Goal: Information Seeking & Learning: Learn about a topic

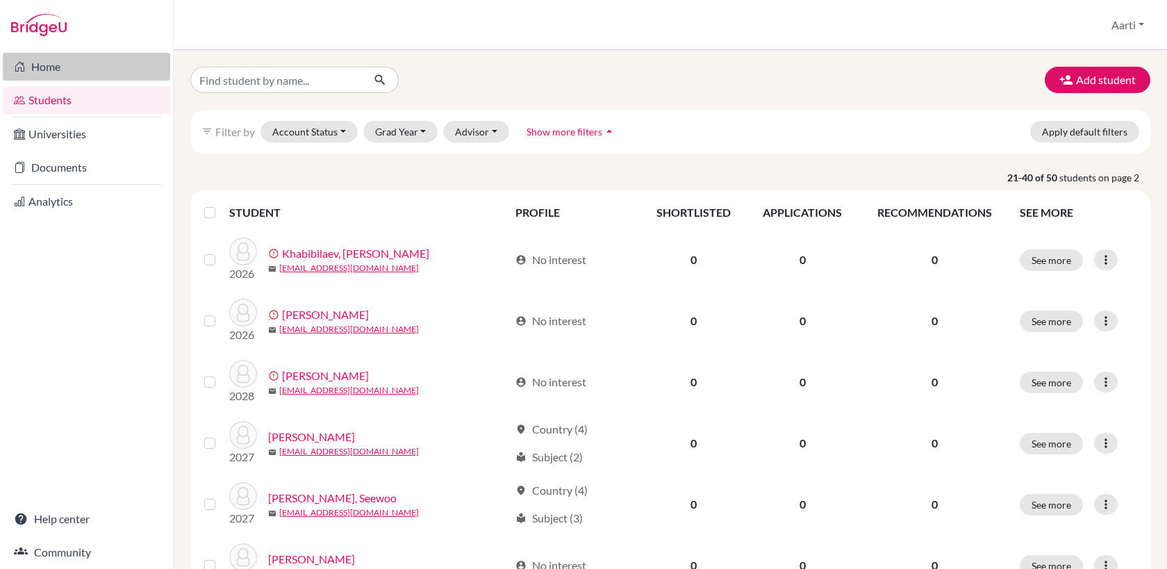
scroll to position [467, 0]
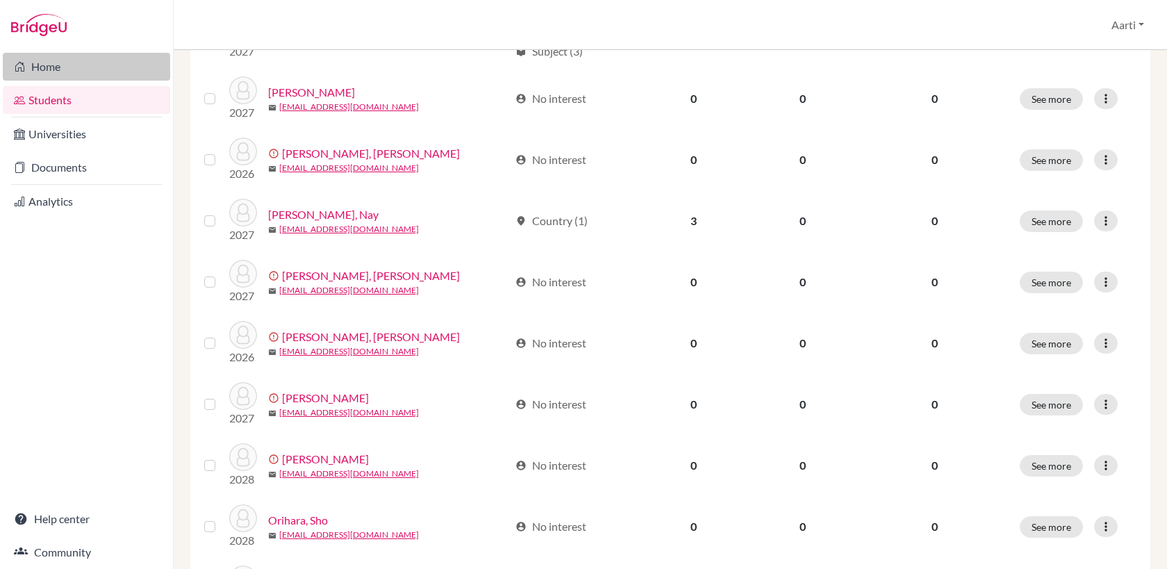
click at [77, 69] on link "Home" at bounding box center [86, 67] width 167 height 28
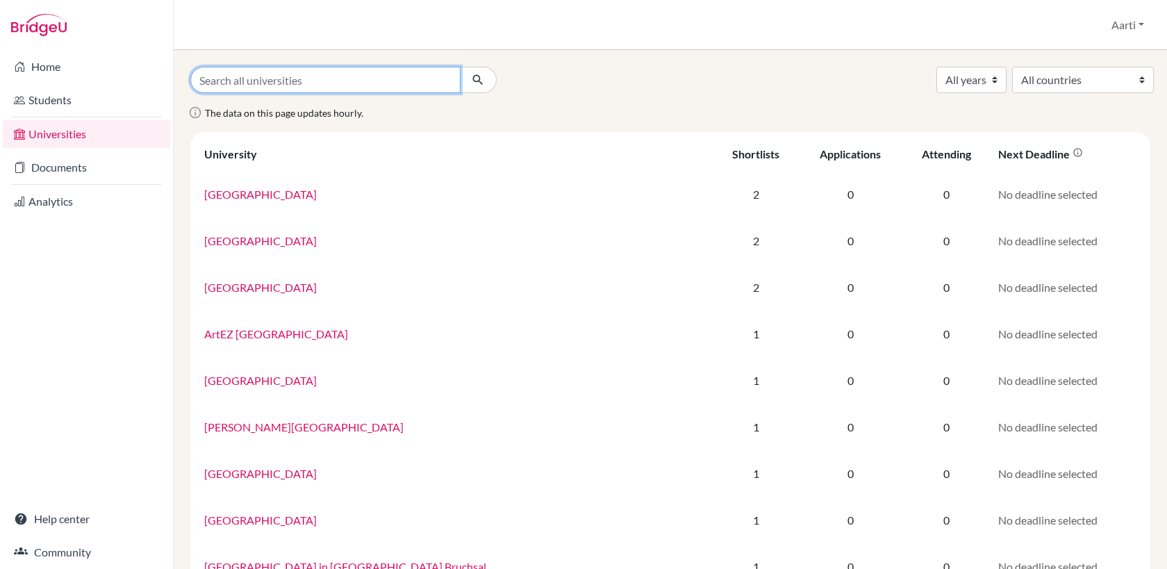
click at [304, 81] on input "Search all universities" at bounding box center [325, 80] width 270 height 26
type input "harvard"
click at [460, 67] on button "submit" at bounding box center [478, 80] width 37 height 26
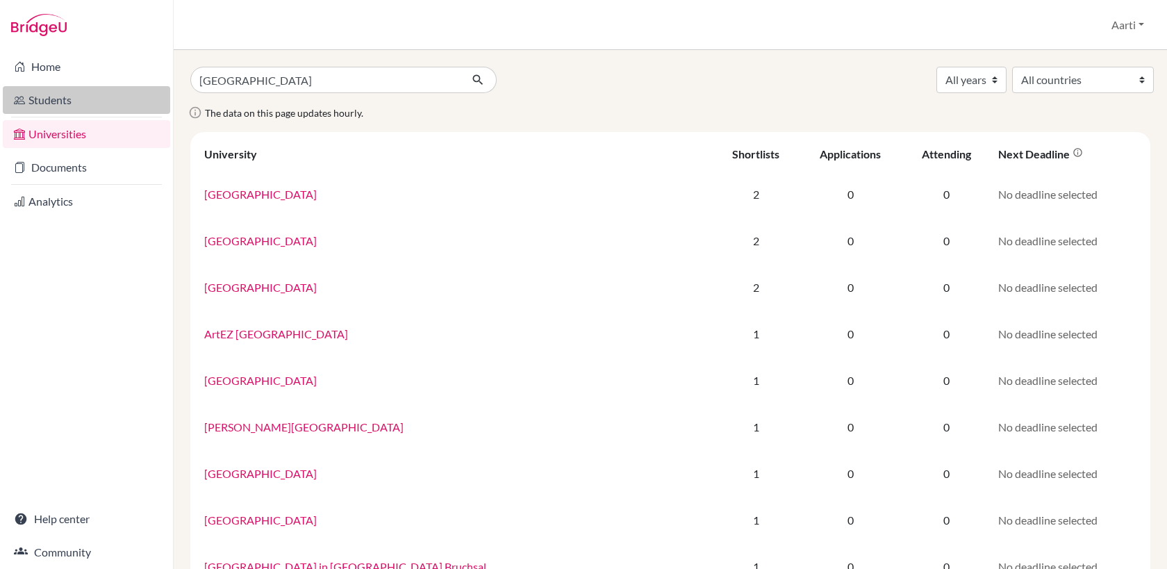
click at [53, 97] on link "Students" at bounding box center [86, 100] width 167 height 28
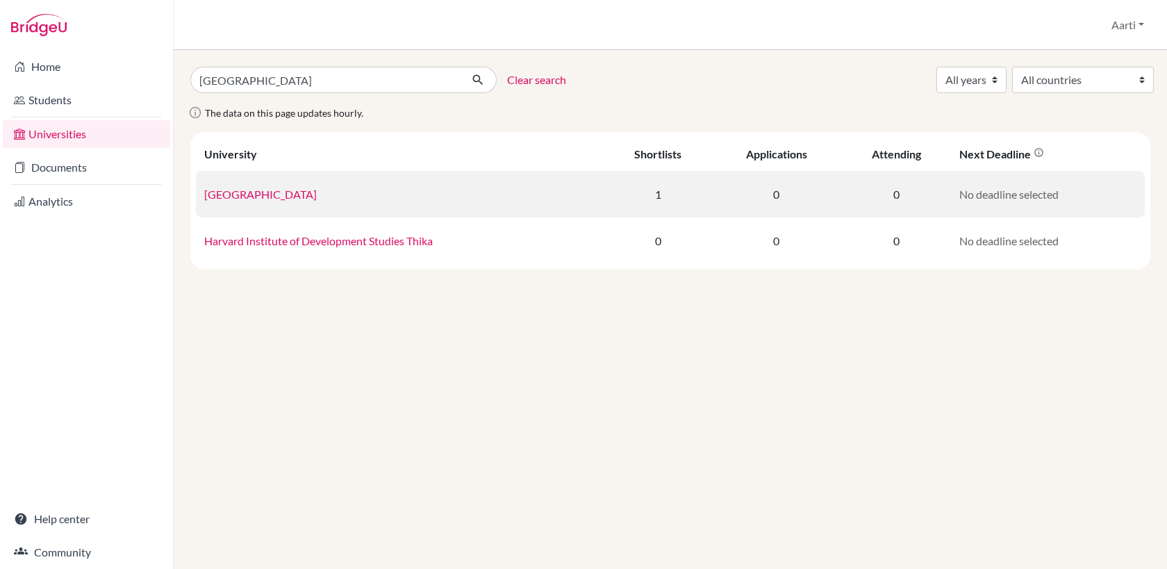
click at [265, 196] on link "[GEOGRAPHIC_DATA]" at bounding box center [260, 194] width 113 height 13
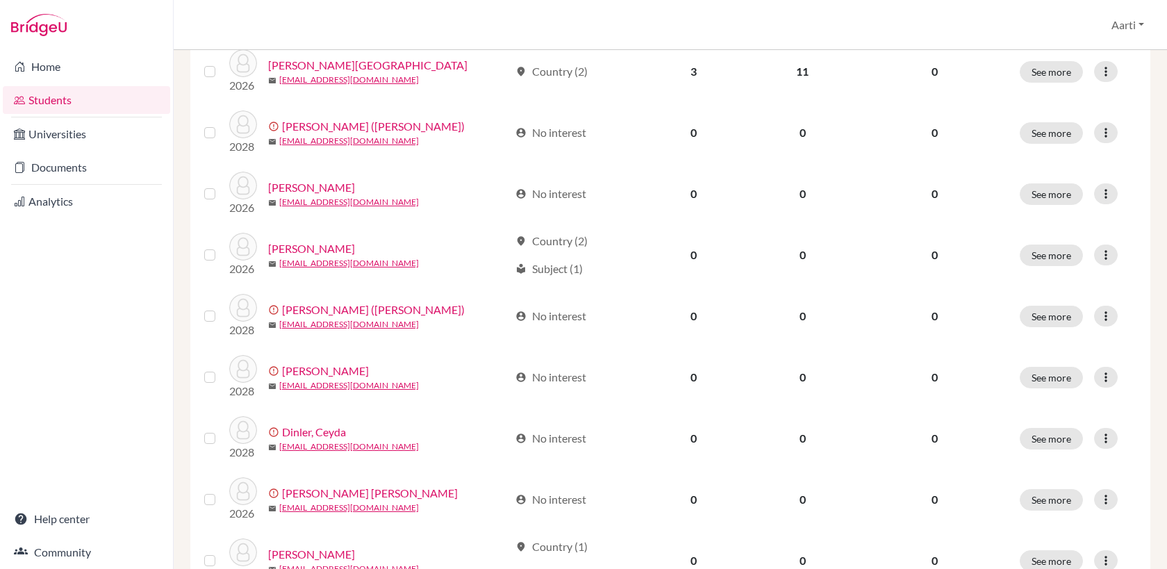
scroll to position [976, 0]
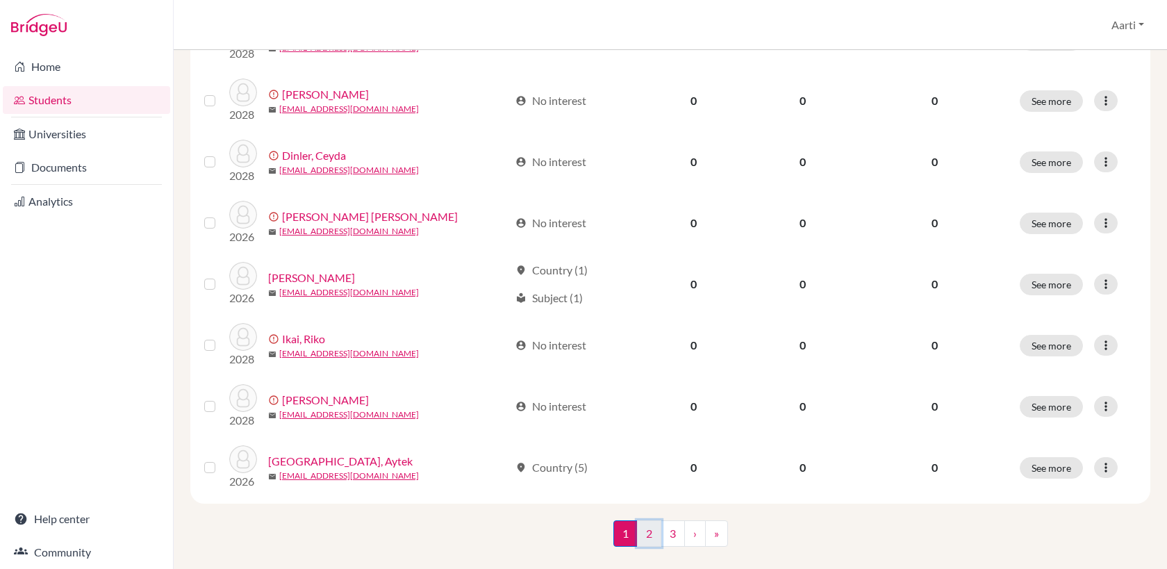
click at [655, 520] on link "2" at bounding box center [649, 533] width 24 height 26
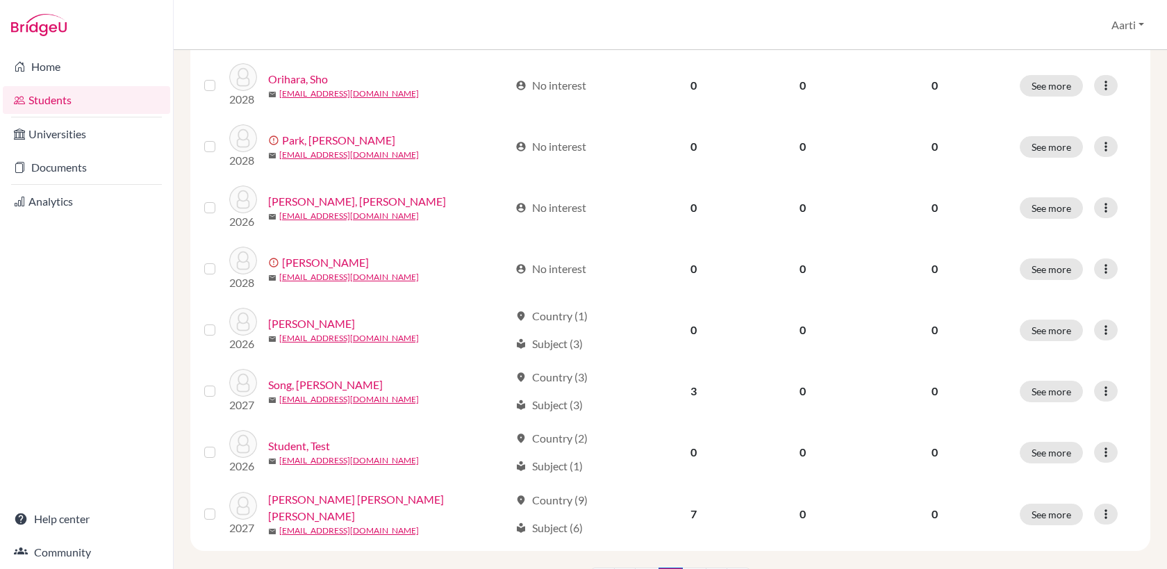
scroll to position [976, 0]
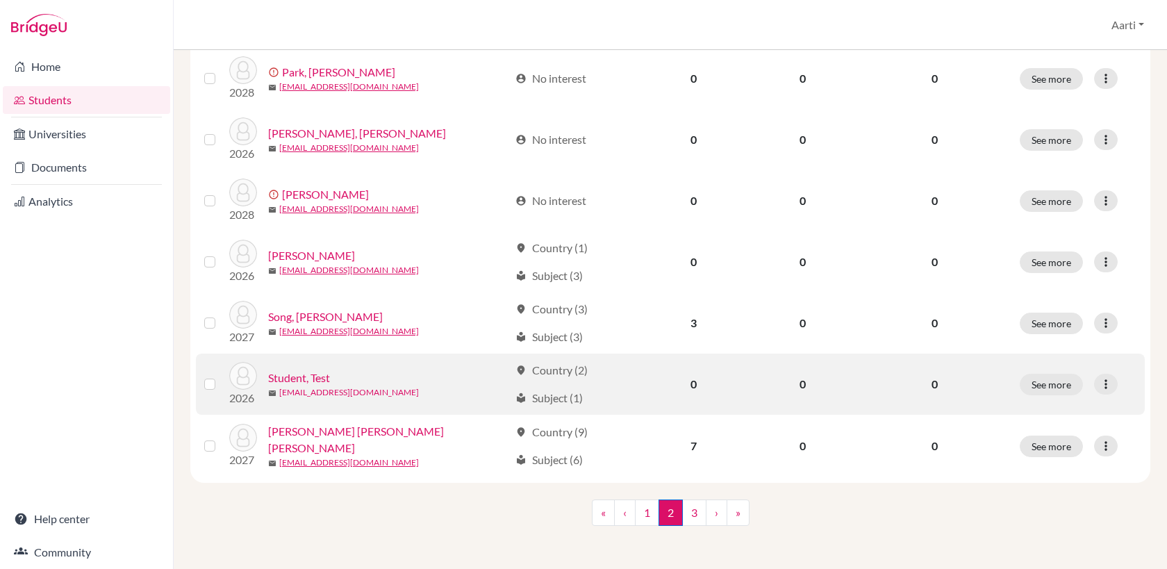
click at [333, 387] on link "[EMAIL_ADDRESS][DOMAIN_NAME]" at bounding box center [349, 392] width 140 height 13
click at [297, 375] on link "Student, Test" at bounding box center [299, 378] width 62 height 17
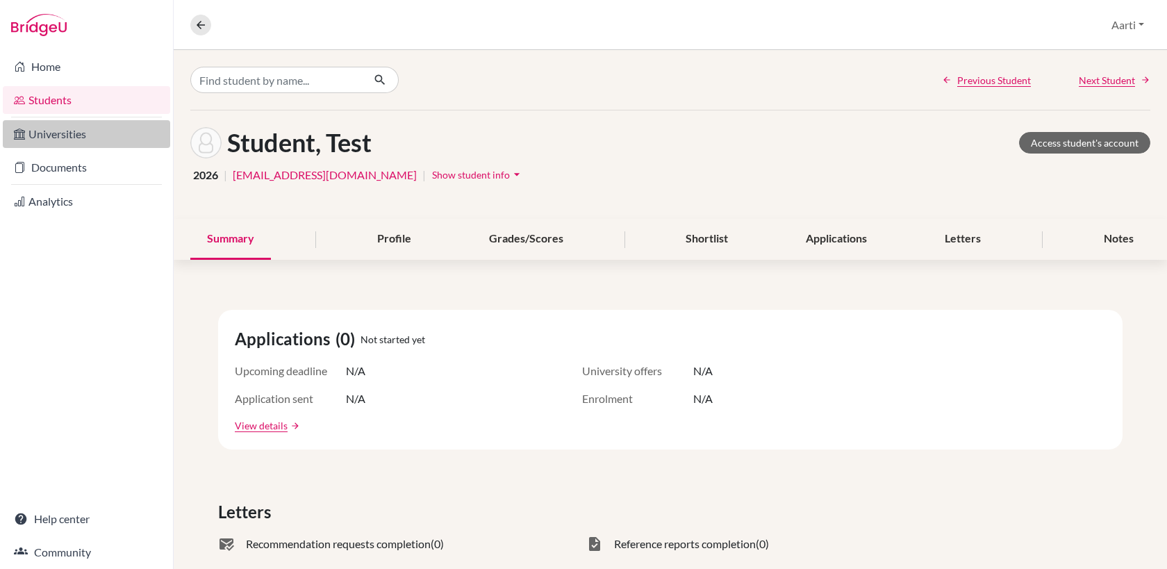
click at [74, 134] on link "Universities" at bounding box center [86, 134] width 167 height 28
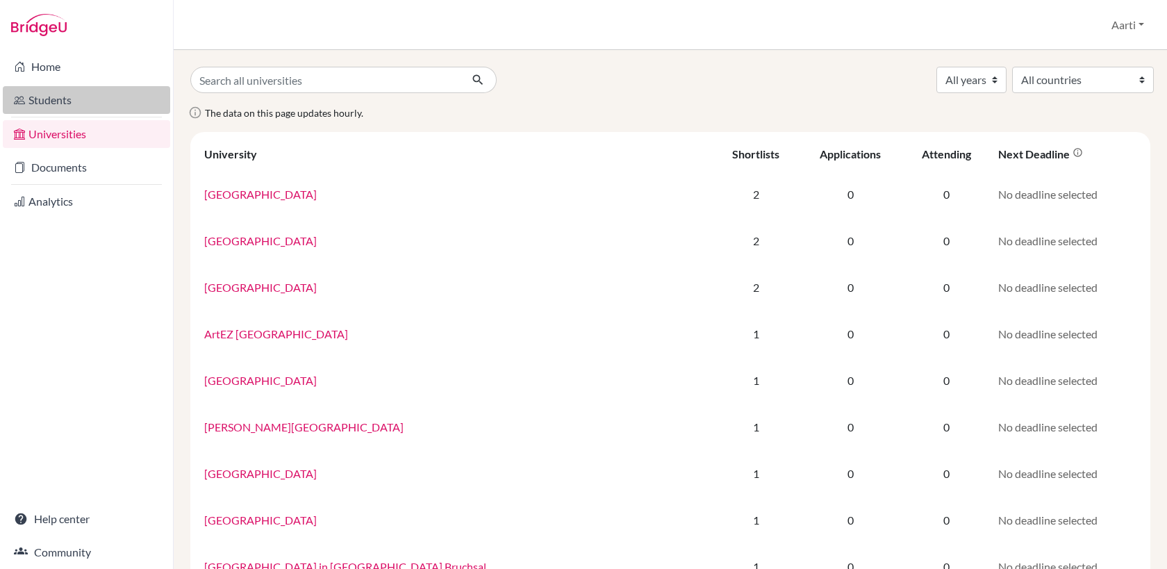
click at [63, 100] on link "Students" at bounding box center [86, 100] width 167 height 28
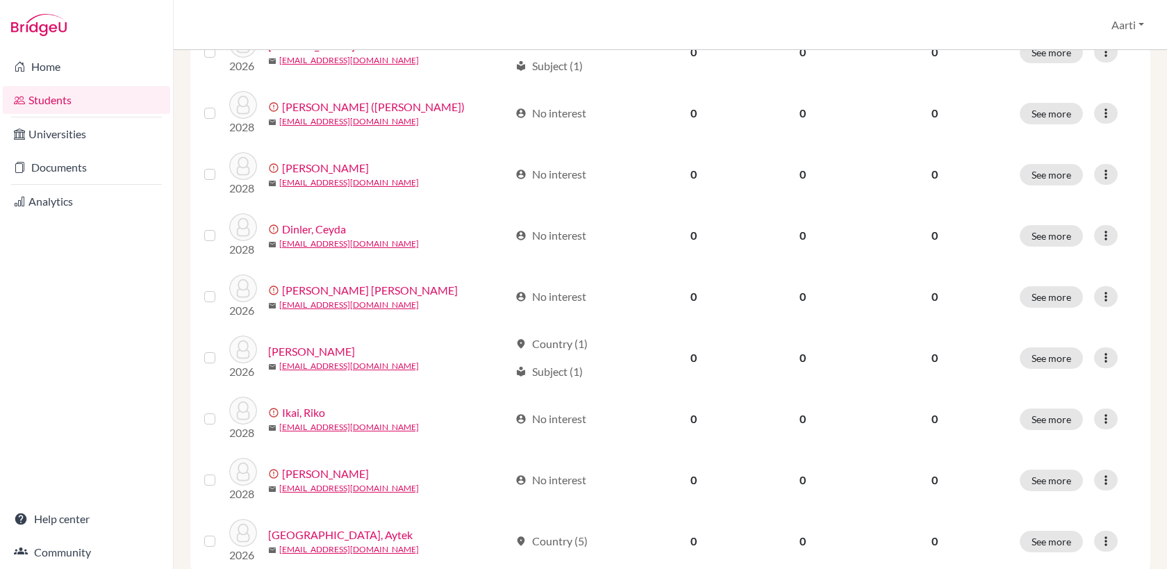
scroll to position [976, 0]
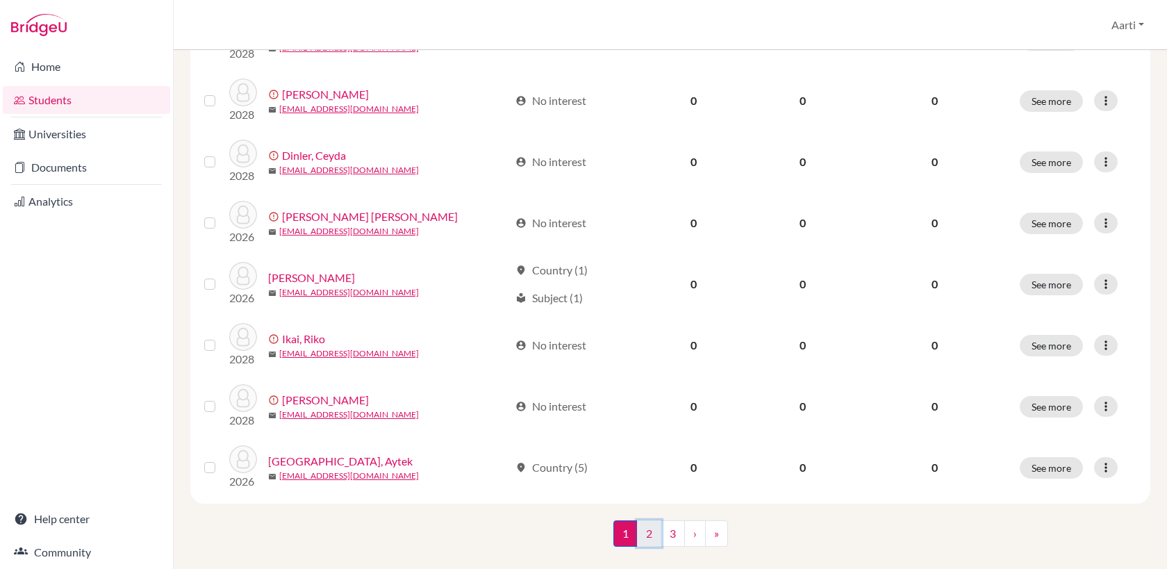
click at [652, 520] on link "2" at bounding box center [649, 533] width 24 height 26
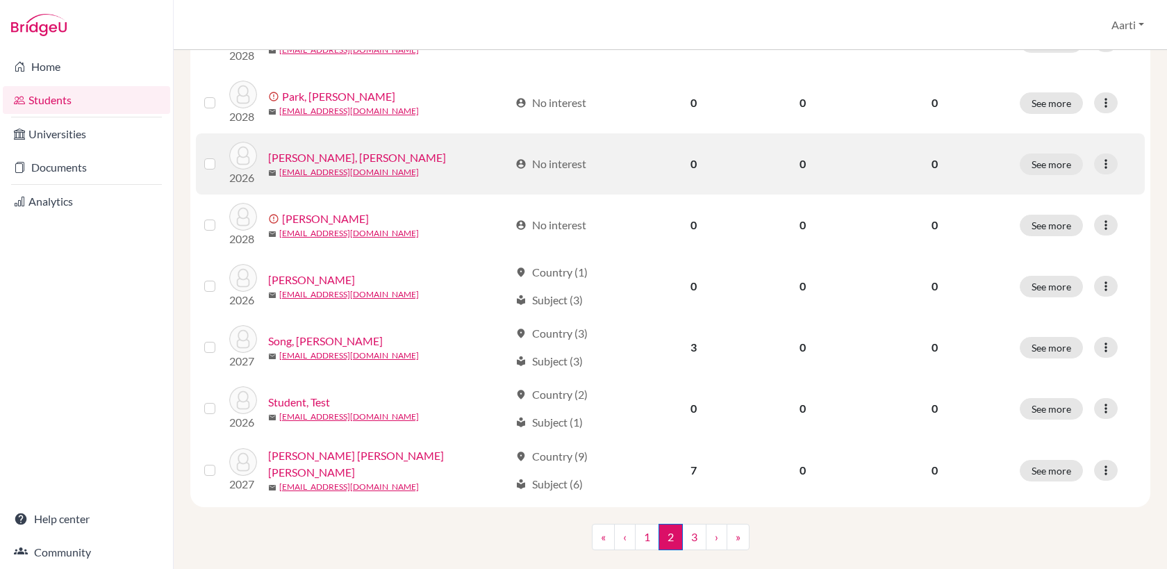
scroll to position [962, 0]
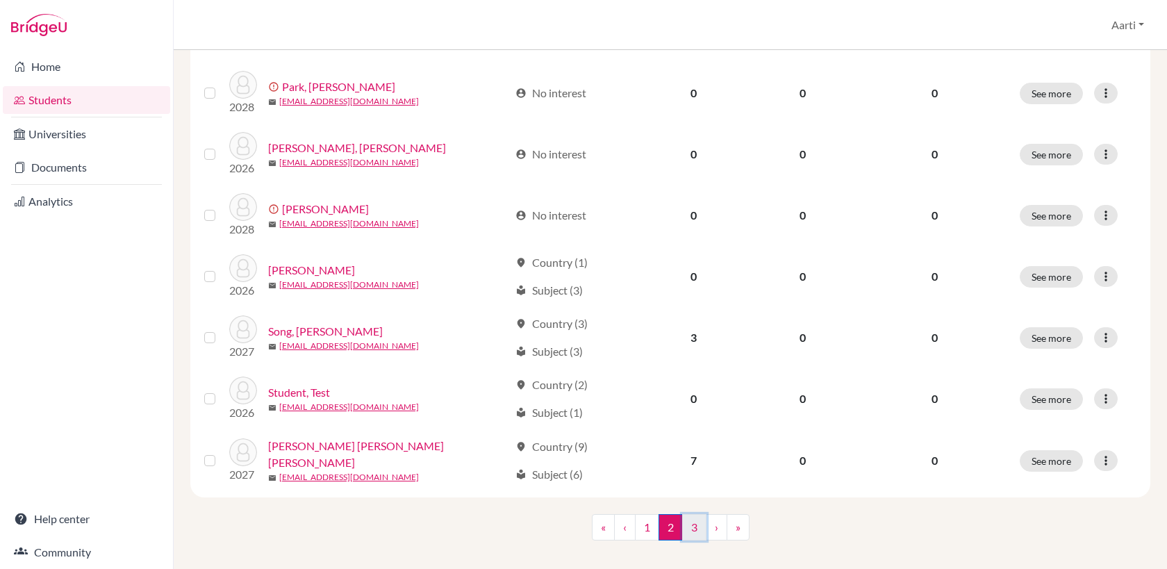
click at [690, 532] on link "3" at bounding box center [694, 527] width 24 height 26
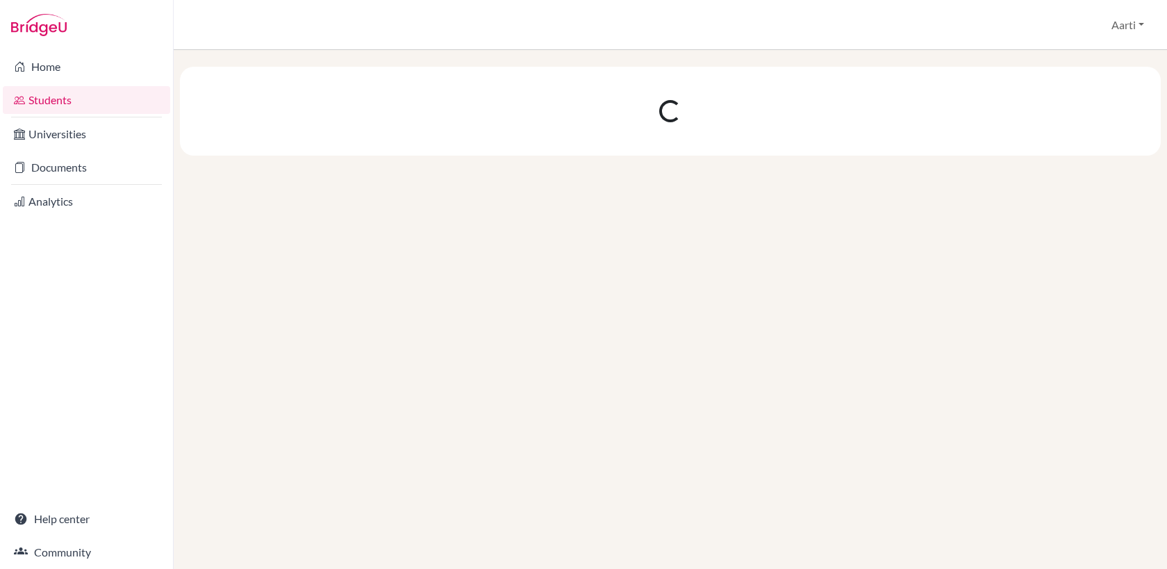
scroll to position [0, 0]
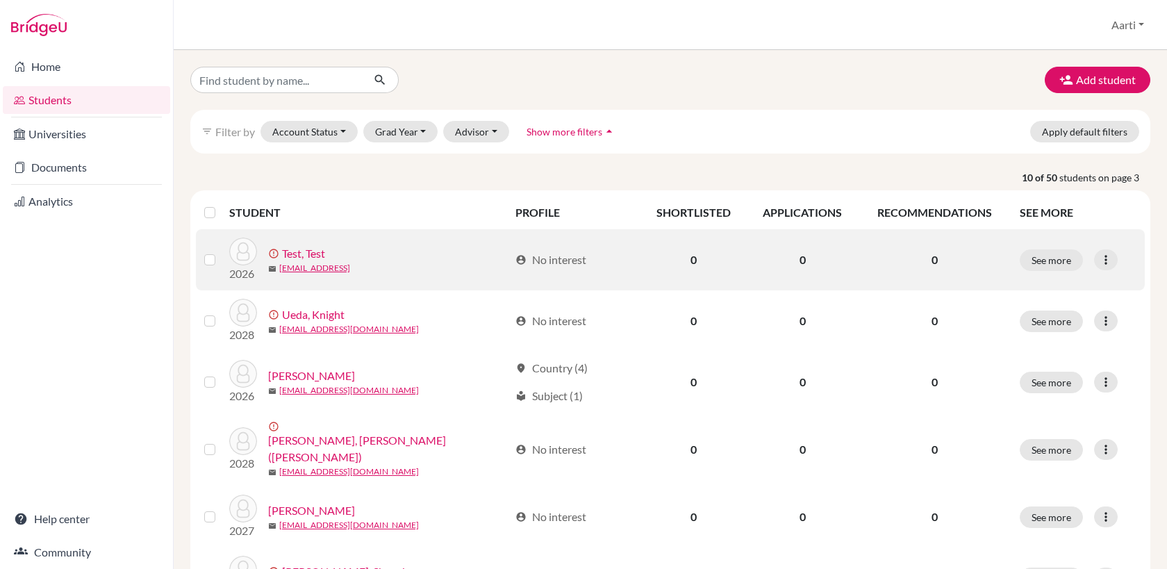
click at [311, 248] on link "Test, Test" at bounding box center [303, 253] width 43 height 17
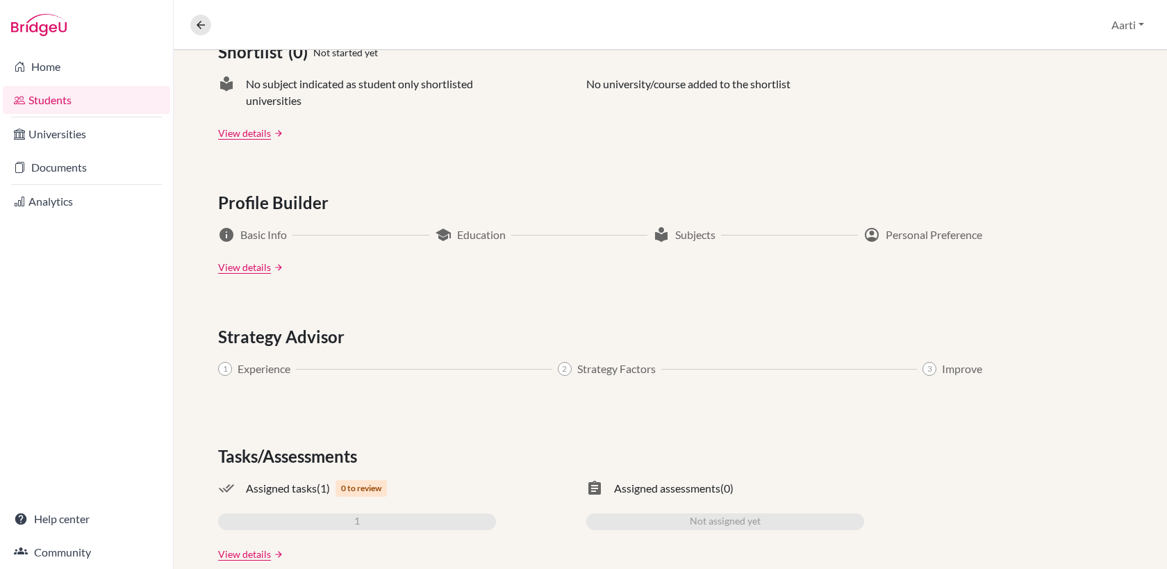
scroll to position [653, 0]
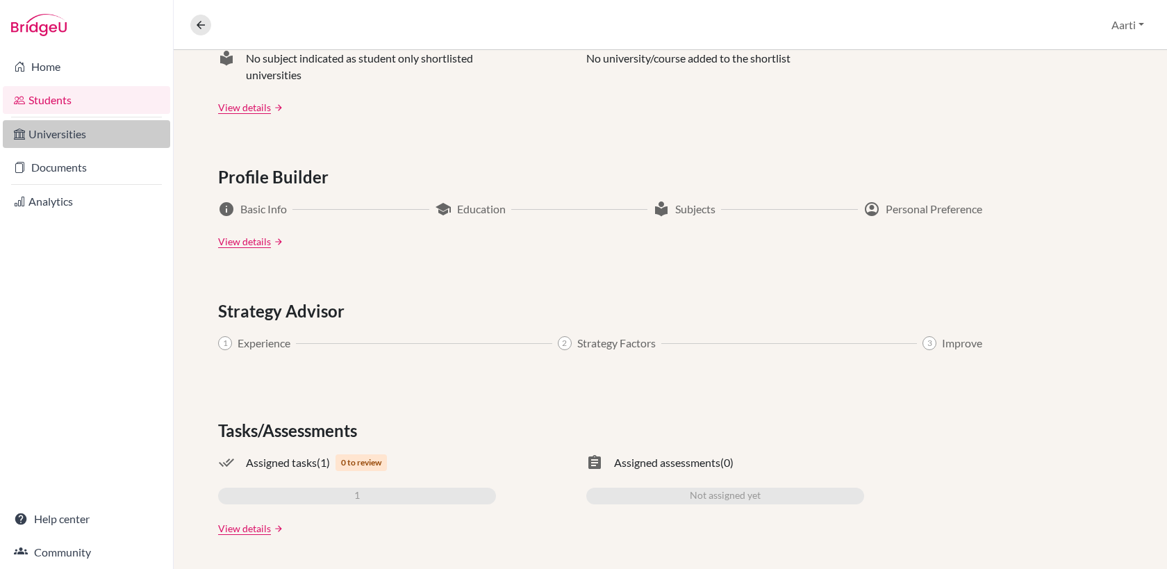
click at [79, 137] on link "Universities" at bounding box center [86, 134] width 167 height 28
click at [87, 133] on link "Universities" at bounding box center [86, 134] width 167 height 28
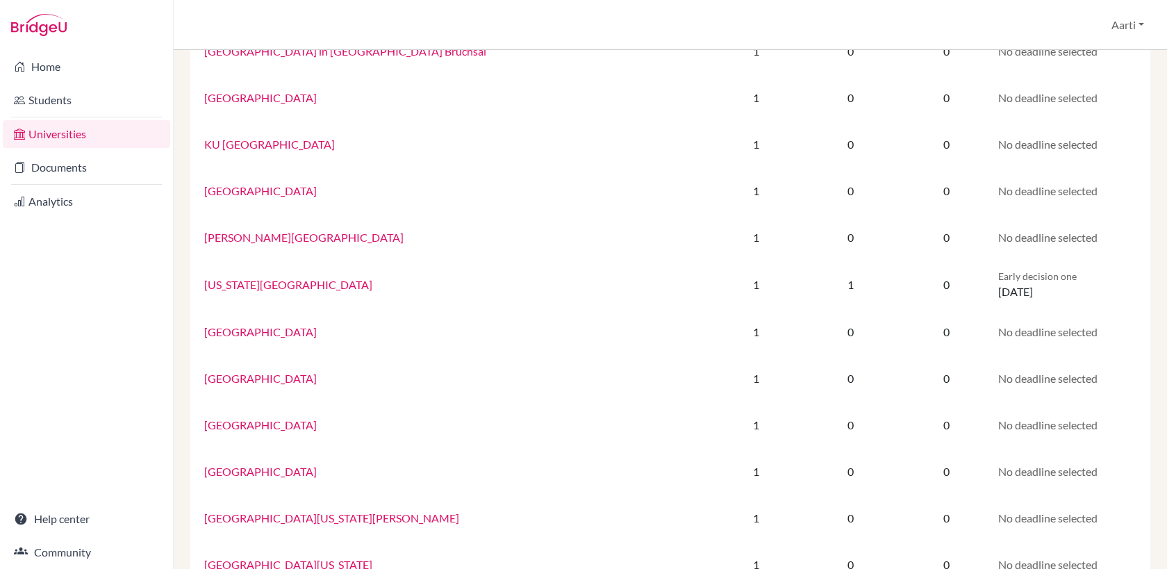
scroll to position [844, 0]
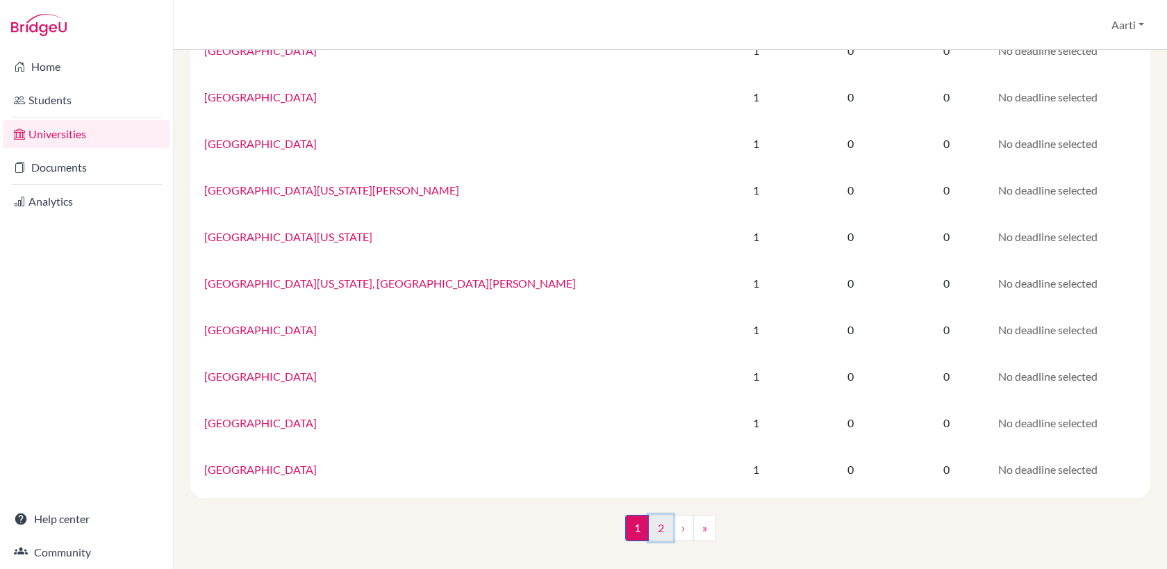
click at [660, 529] on link "2" at bounding box center [661, 528] width 24 height 26
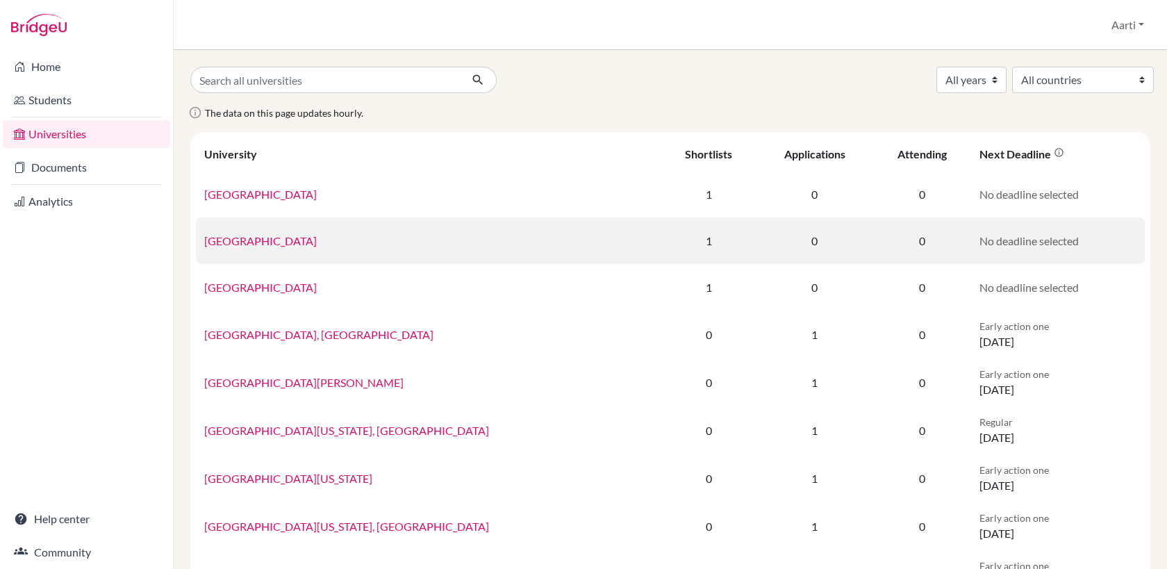
click at [259, 240] on link "[GEOGRAPHIC_DATA]" at bounding box center [260, 240] width 113 height 13
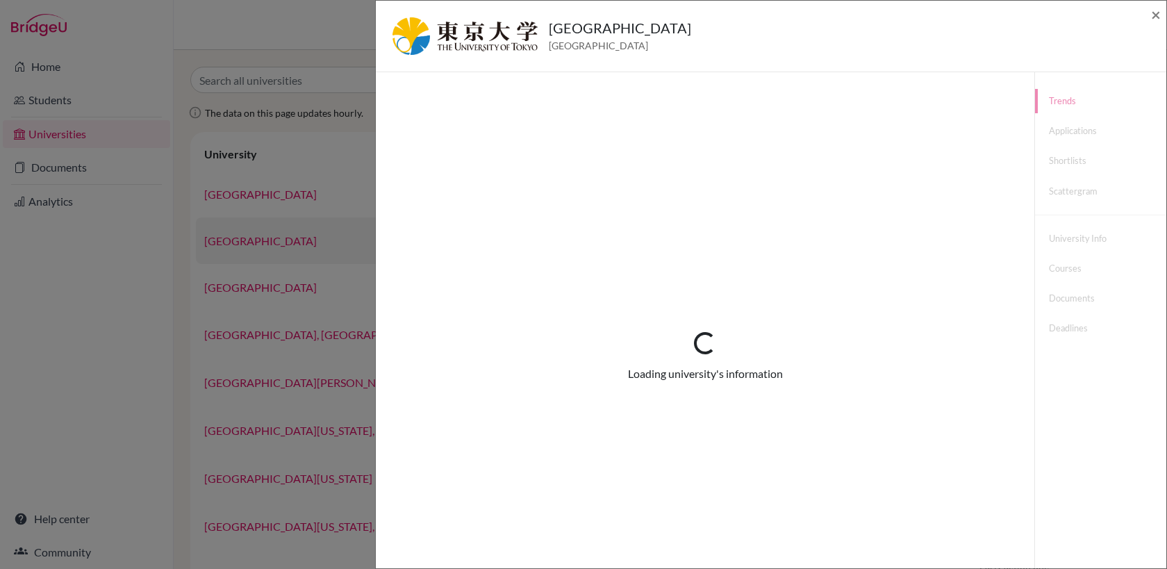
click at [259, 240] on div "University of Tokyo Japan × Loading... Loading university's information Trends …" at bounding box center [583, 284] width 1167 height 569
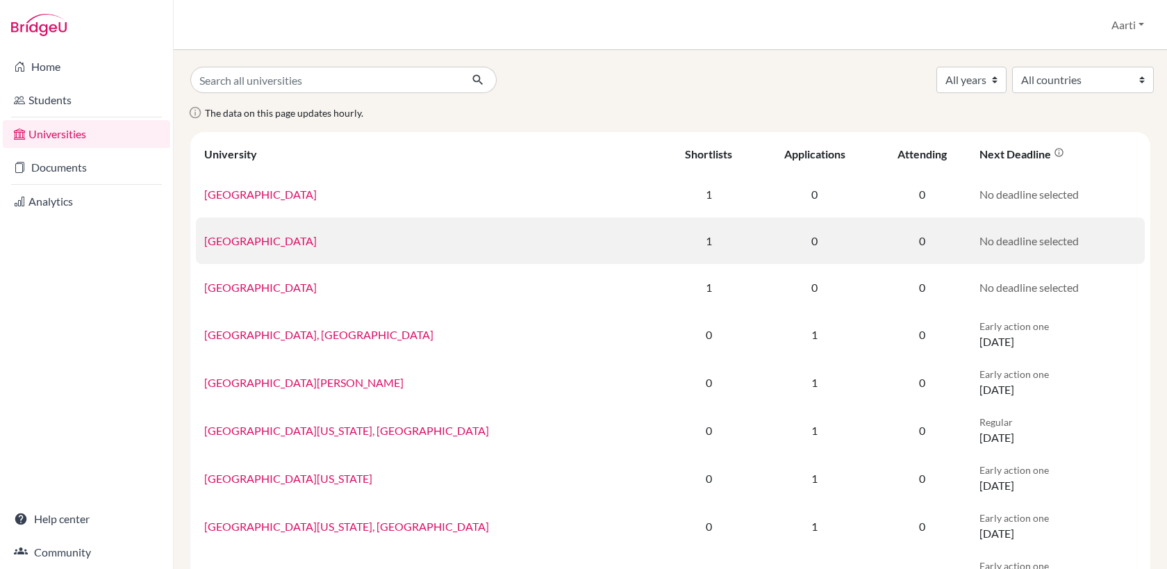
click at [259, 241] on link "[GEOGRAPHIC_DATA]" at bounding box center [260, 240] width 113 height 13
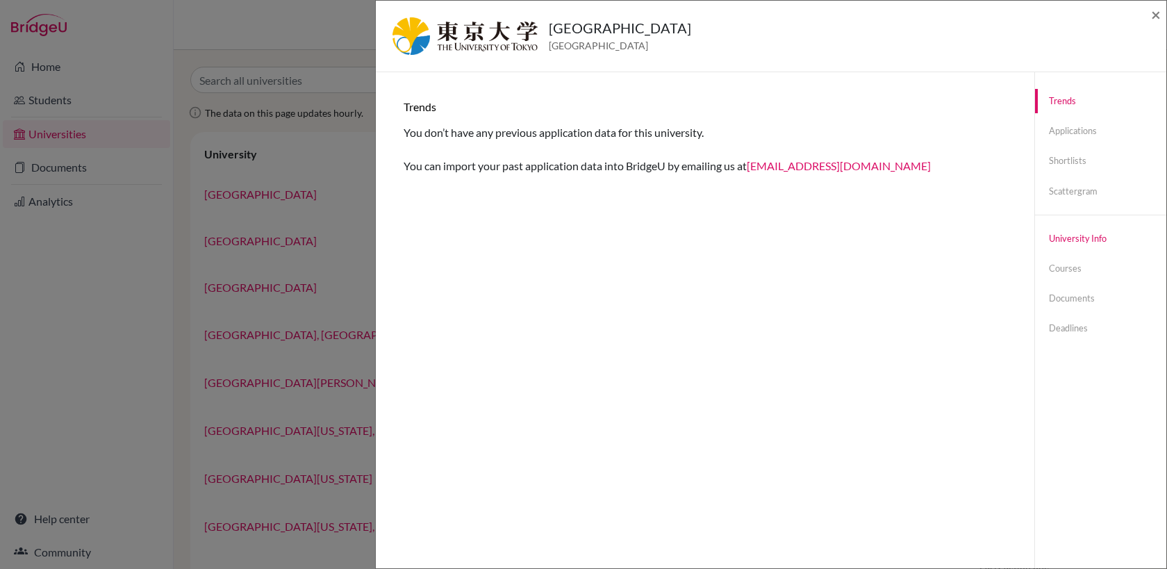
click at [1088, 238] on link "University info" at bounding box center [1100, 239] width 131 height 24
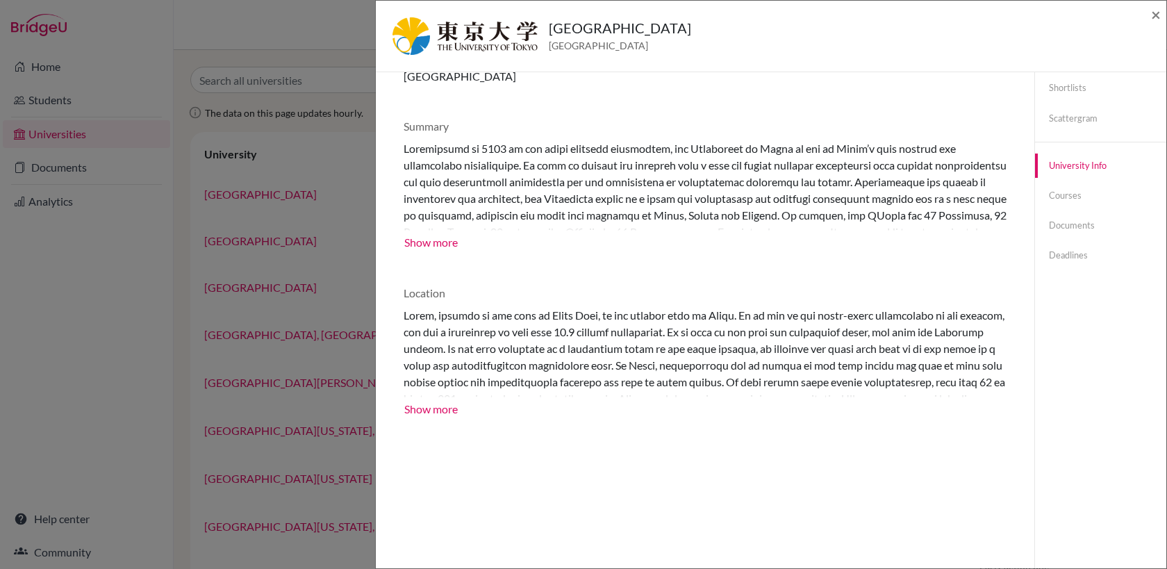
scroll to position [72, 0]
click at [444, 242] on button "Show more" at bounding box center [431, 241] width 55 height 21
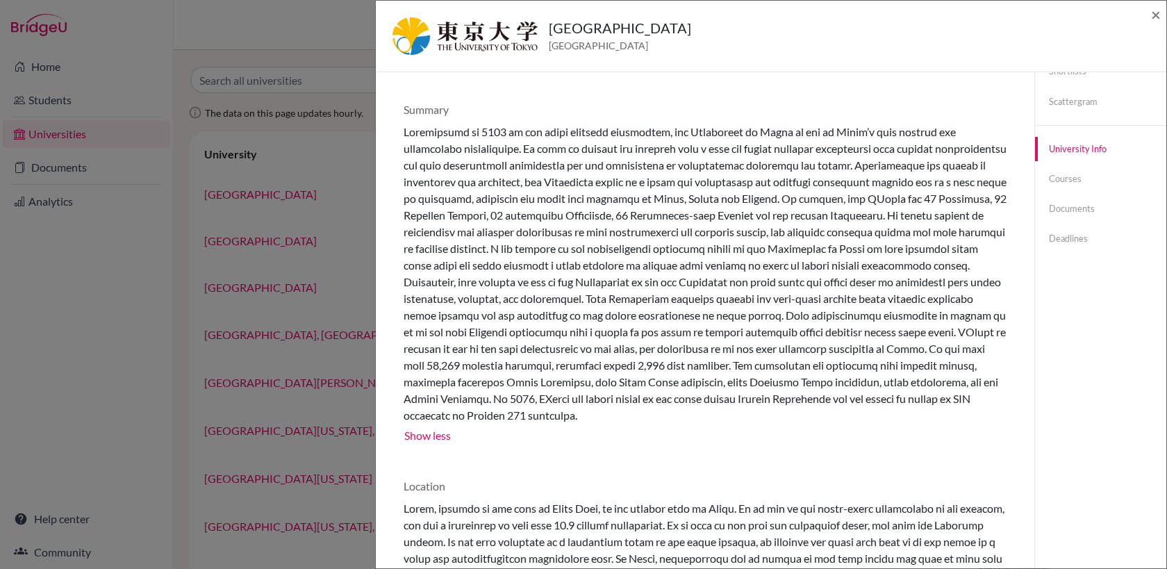
scroll to position [194, 0]
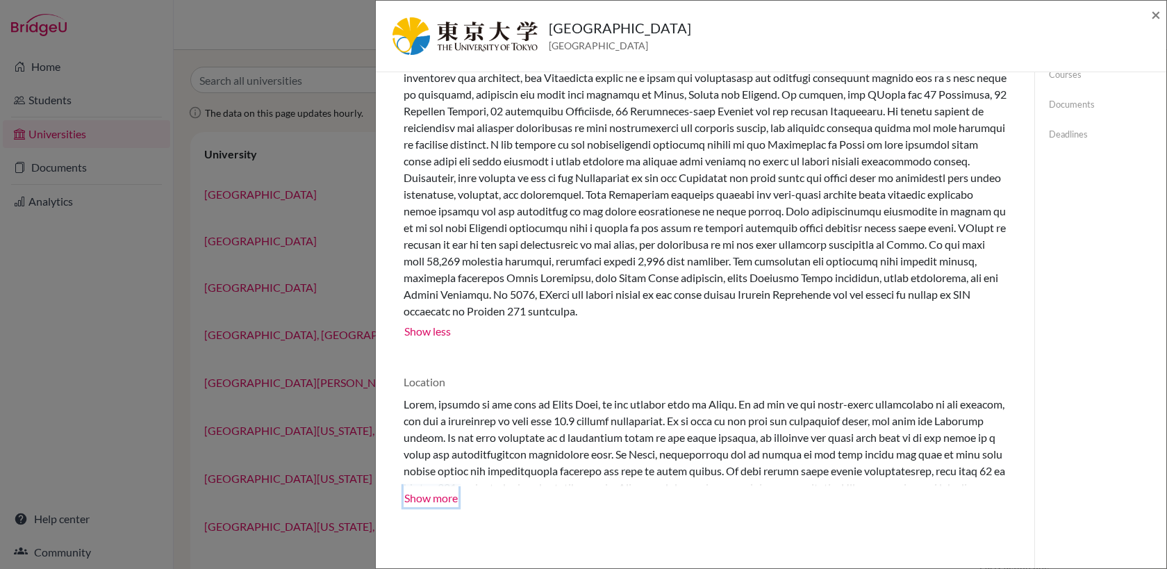
click at [429, 496] on button "Show more" at bounding box center [431, 496] width 55 height 21
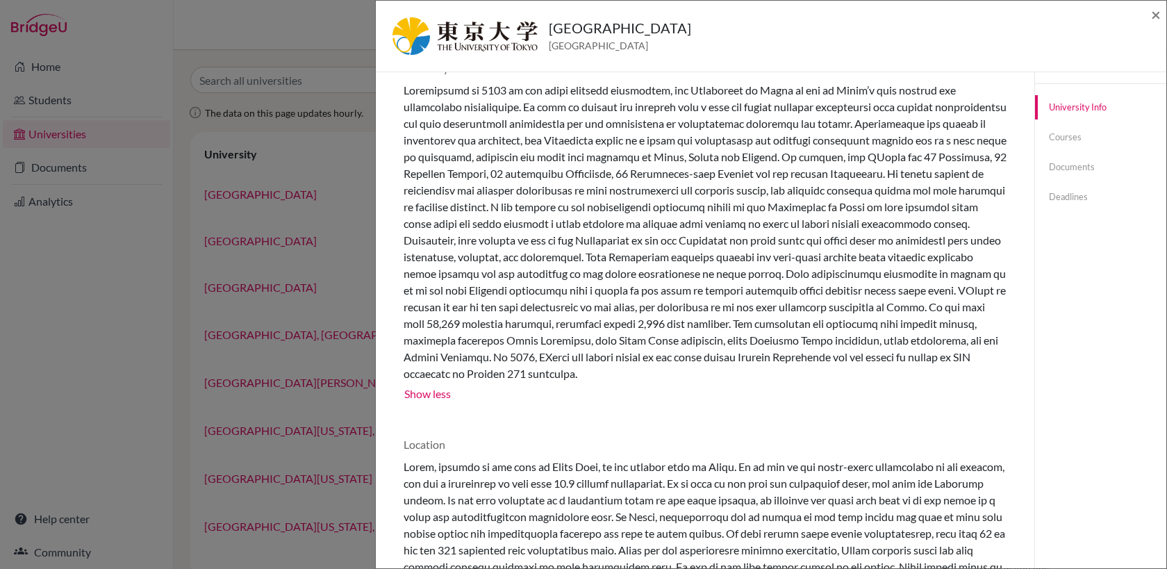
scroll to position [0, 0]
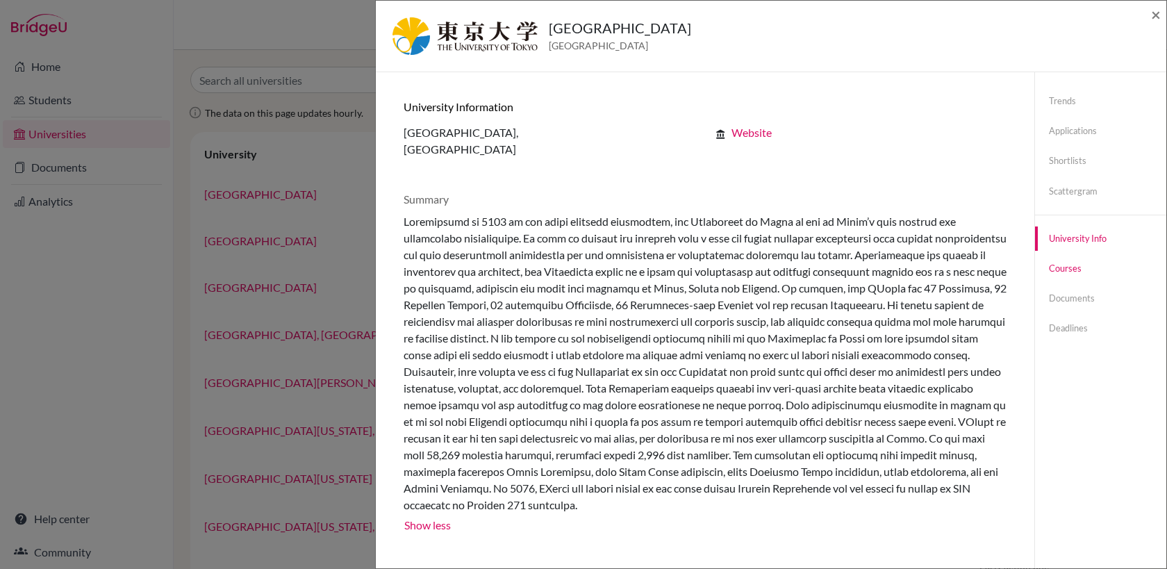
click at [1058, 270] on link "Courses" at bounding box center [1100, 268] width 131 height 24
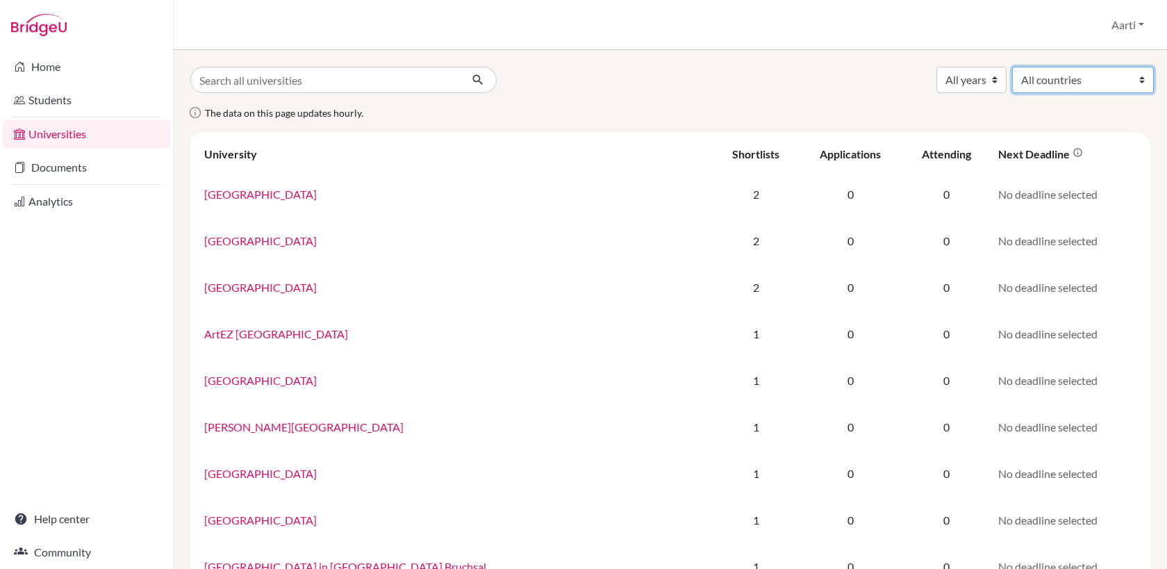
click at [1142, 82] on select "All countries [GEOGRAPHIC_DATA] [GEOGRAPHIC_DATA] [GEOGRAPHIC_DATA] [GEOGRAPHIC…" at bounding box center [1083, 80] width 142 height 26
select select "115"
click at [1012, 67] on select "All countries [GEOGRAPHIC_DATA] [GEOGRAPHIC_DATA] [GEOGRAPHIC_DATA] [GEOGRAPHIC…" at bounding box center [1083, 80] width 142 height 26
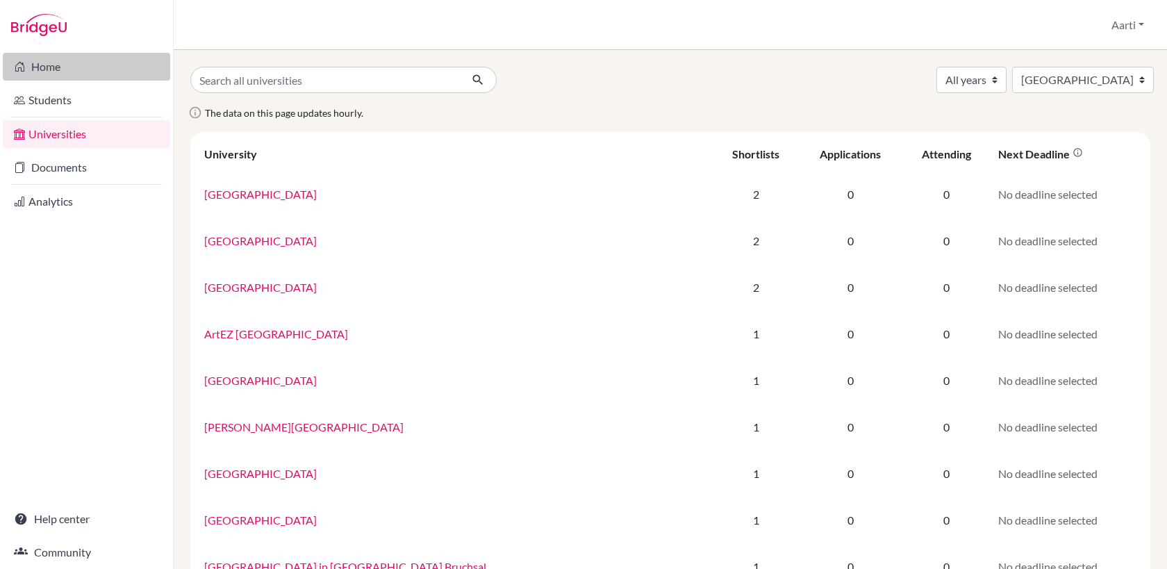
click at [60, 63] on link "Home" at bounding box center [86, 67] width 167 height 28
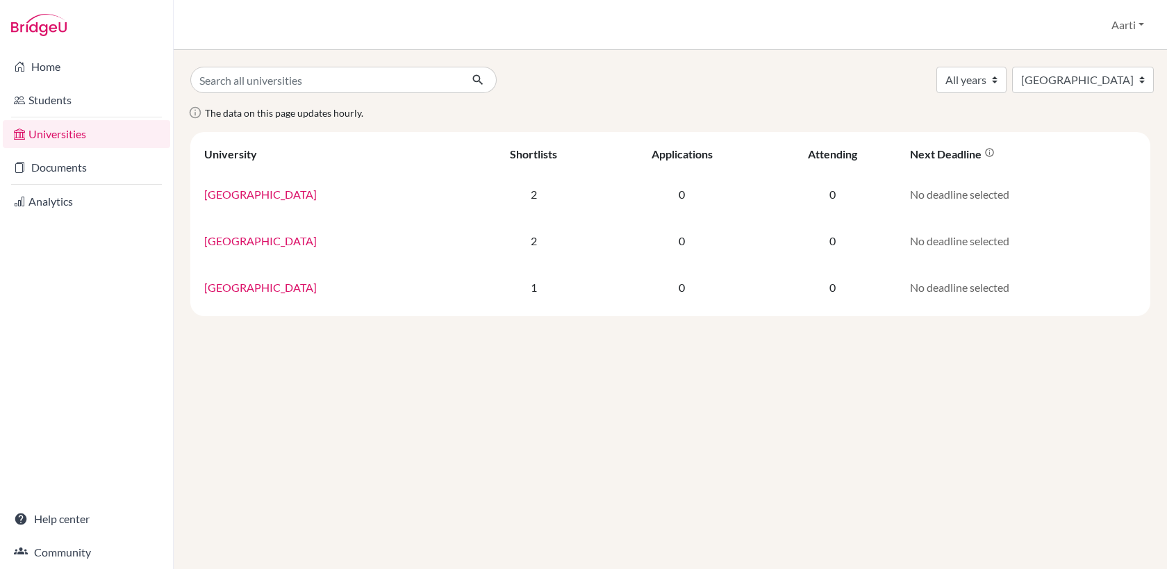
select select "115"
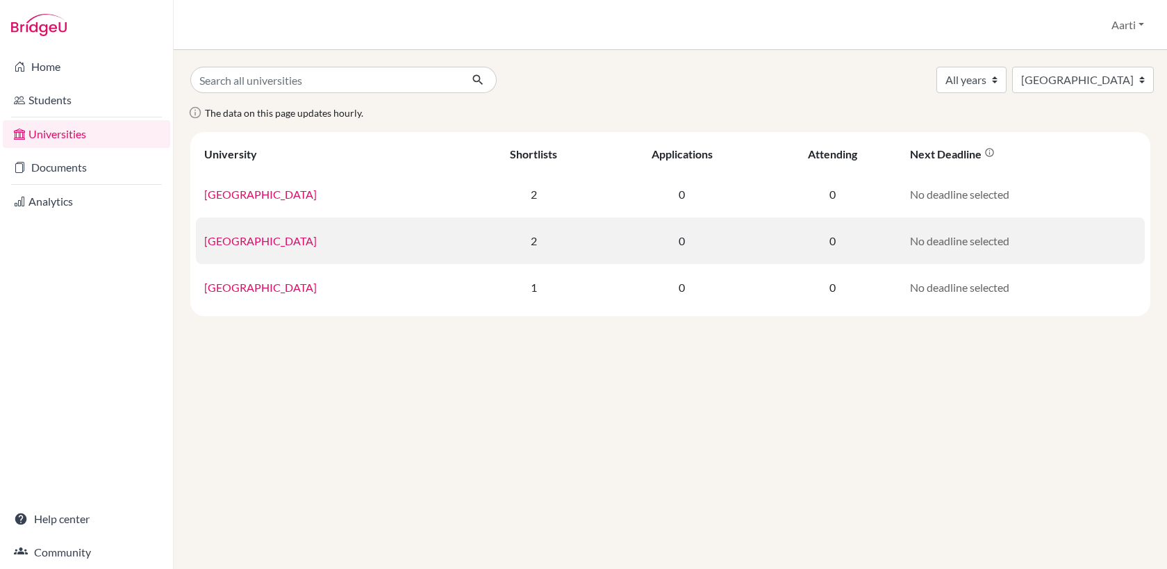
click at [267, 242] on link "[GEOGRAPHIC_DATA]" at bounding box center [260, 240] width 113 height 13
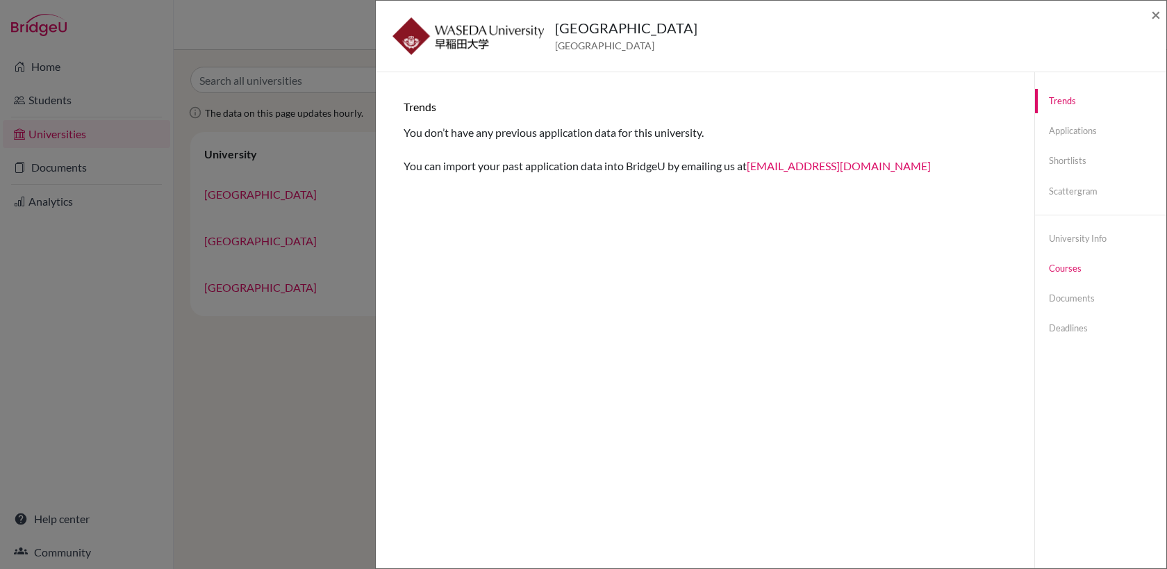
click at [1069, 270] on link "Courses" at bounding box center [1100, 268] width 131 height 24
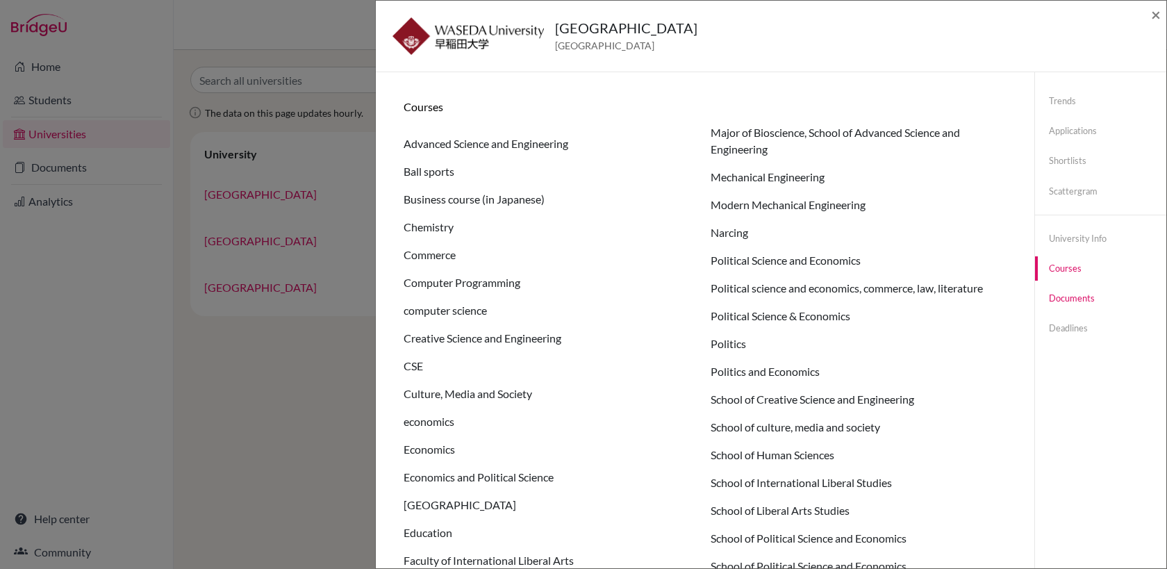
click at [1070, 299] on link "Documents" at bounding box center [1100, 298] width 131 height 24
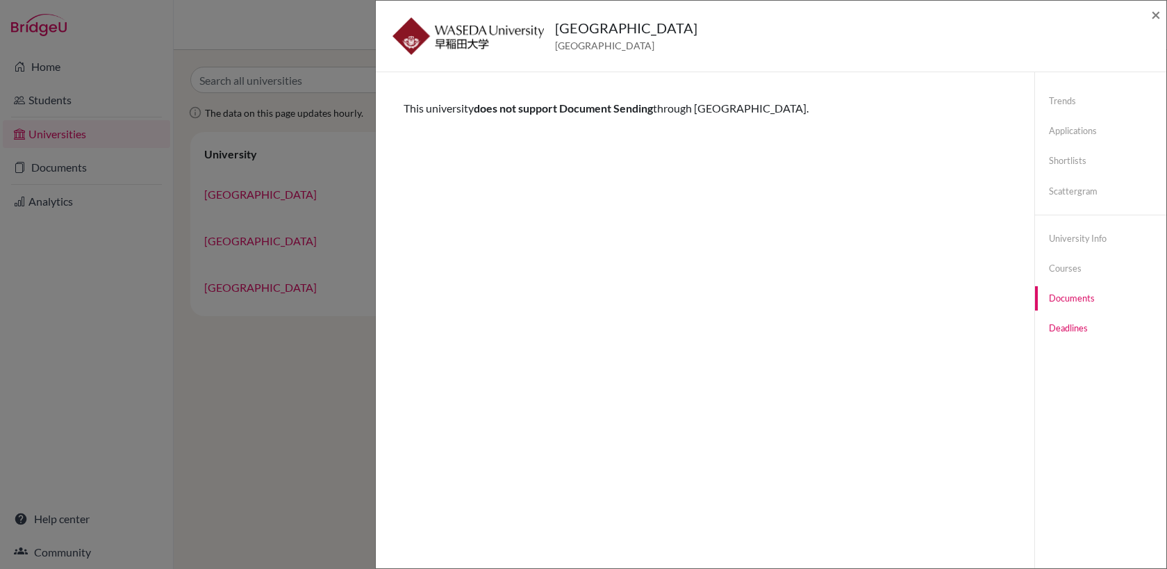
click at [1067, 329] on link "Deadlines" at bounding box center [1100, 328] width 131 height 24
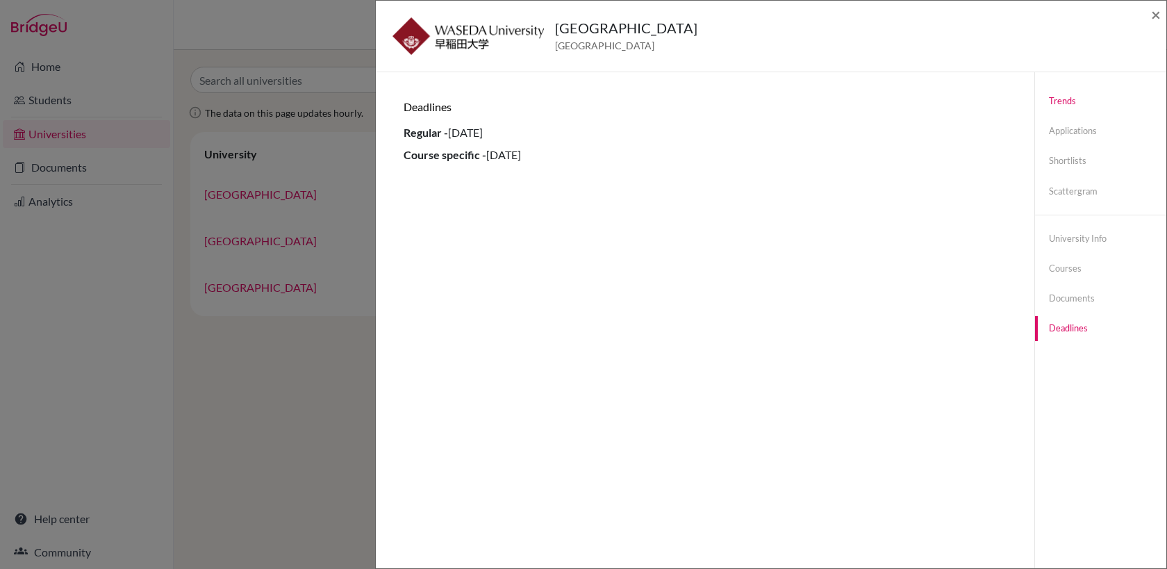
click at [1067, 101] on link "Trends" at bounding box center [1100, 101] width 131 height 24
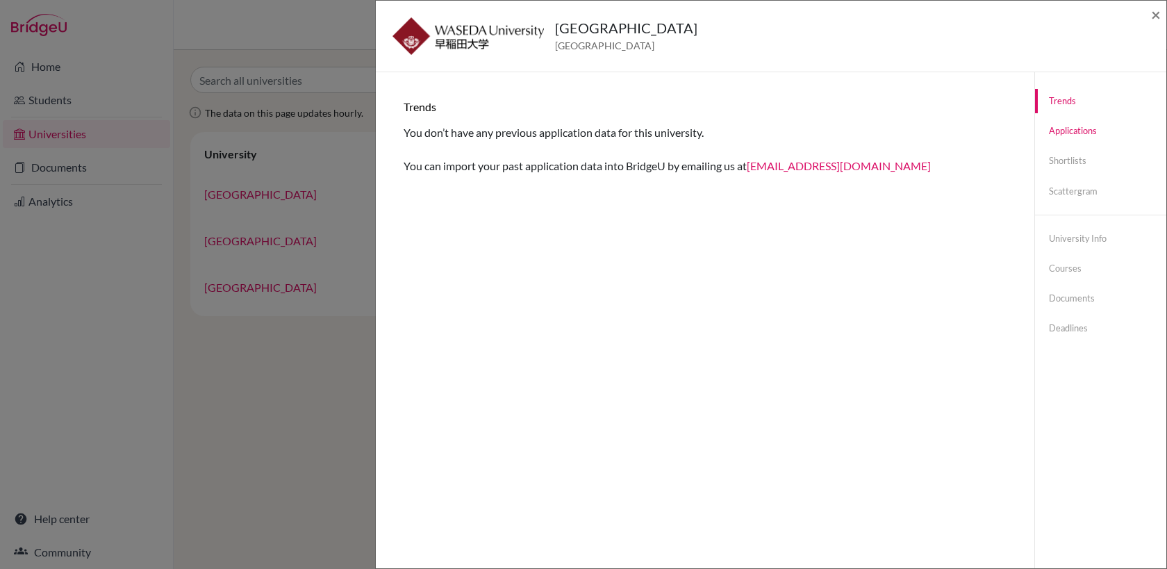
click at [1072, 130] on link "Applications" at bounding box center [1100, 131] width 131 height 24
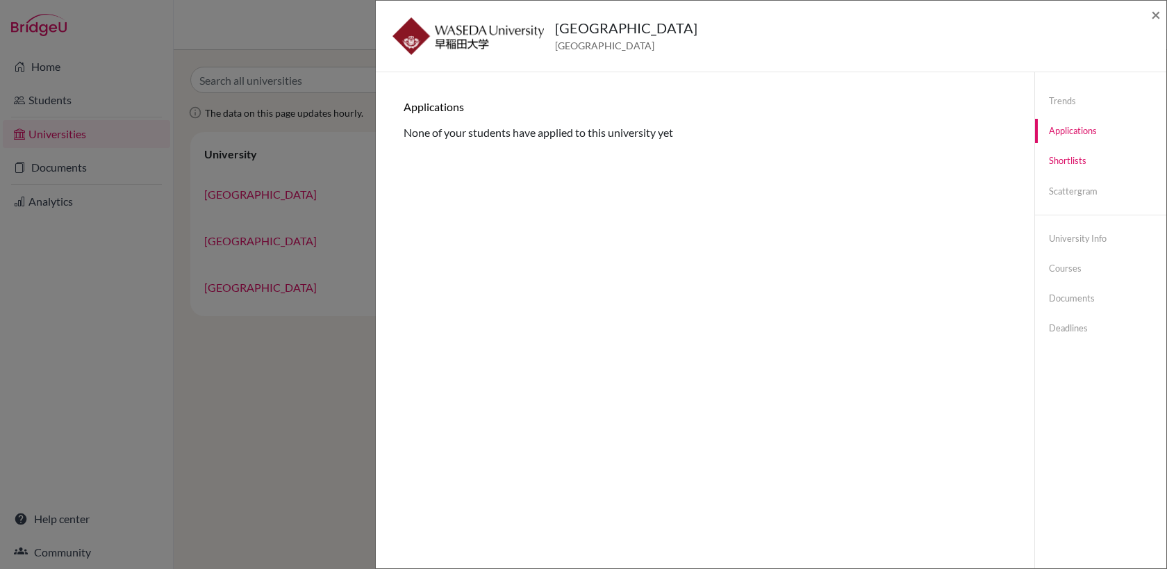
click at [1067, 161] on link "Shortlists" at bounding box center [1100, 161] width 131 height 24
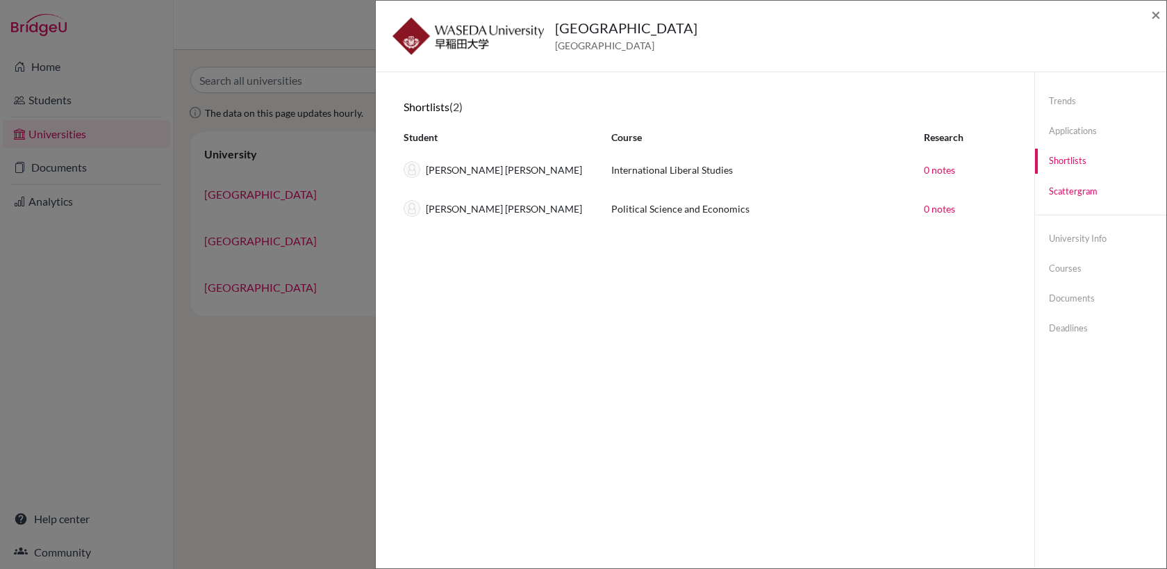
click at [1074, 193] on link "Scattergram" at bounding box center [1100, 191] width 131 height 24
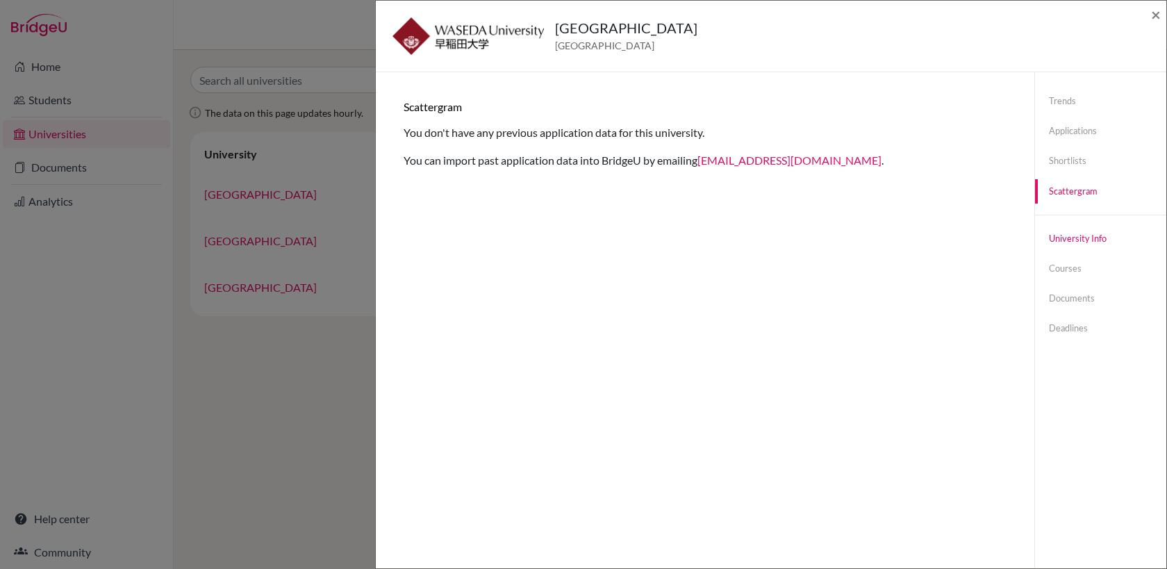
click at [1073, 240] on link "University info" at bounding box center [1100, 239] width 131 height 24
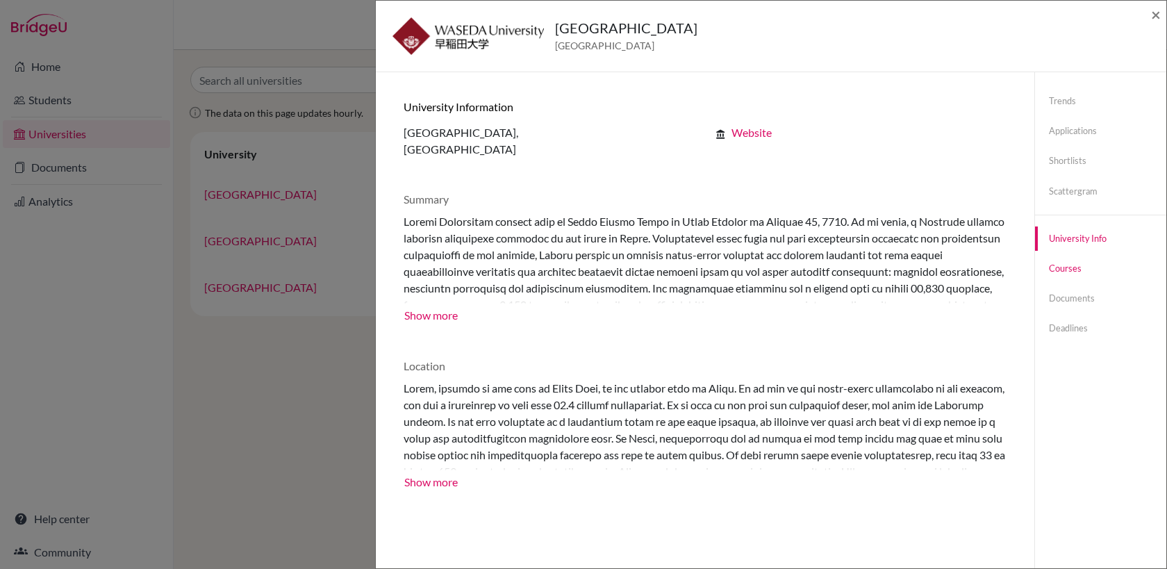
click at [1069, 272] on link "Courses" at bounding box center [1100, 268] width 131 height 24
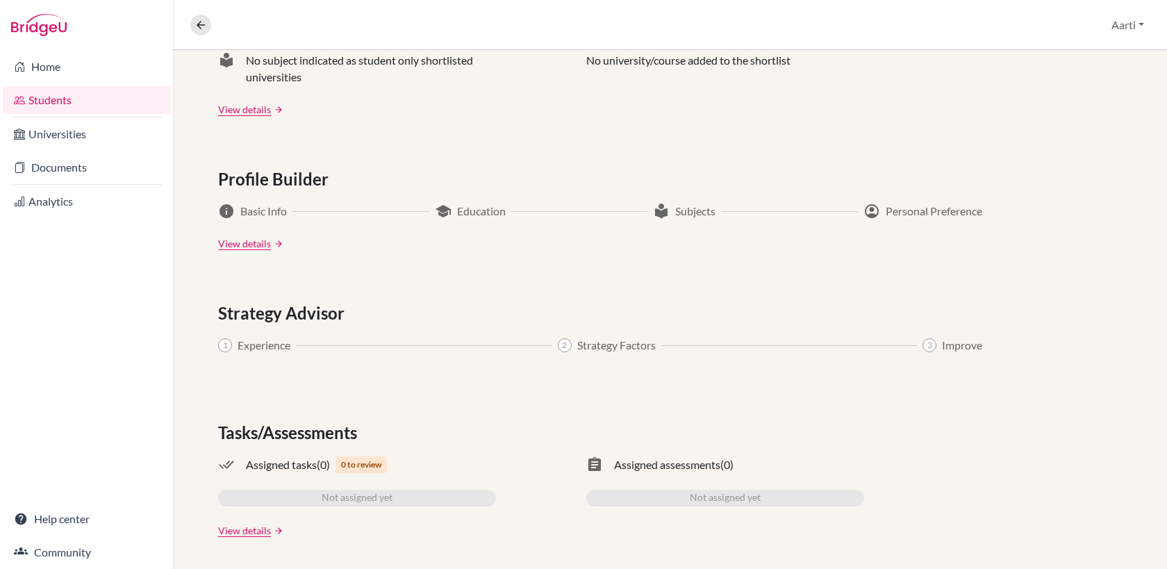
scroll to position [653, 0]
click at [245, 241] on link "View details" at bounding box center [244, 241] width 53 height 15
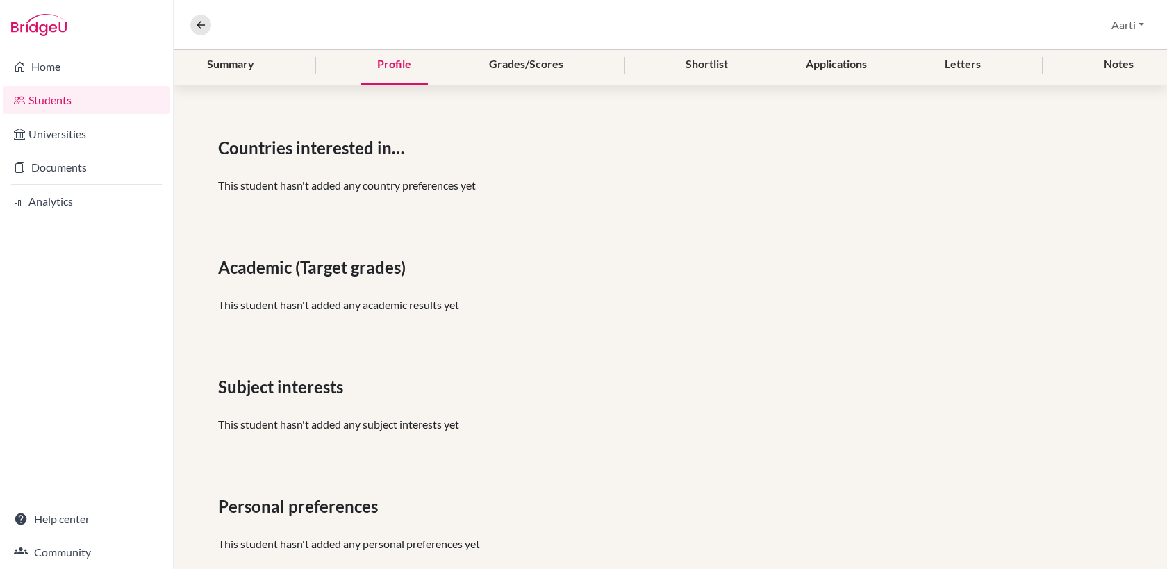
scroll to position [202, 0]
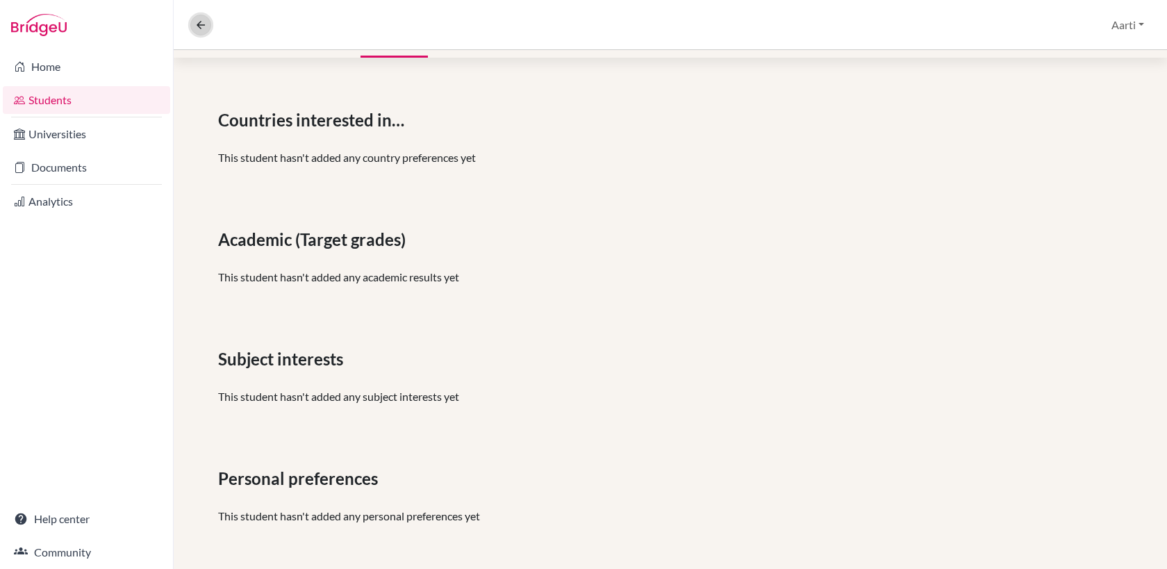
click at [200, 19] on icon at bounding box center [201, 25] width 13 height 13
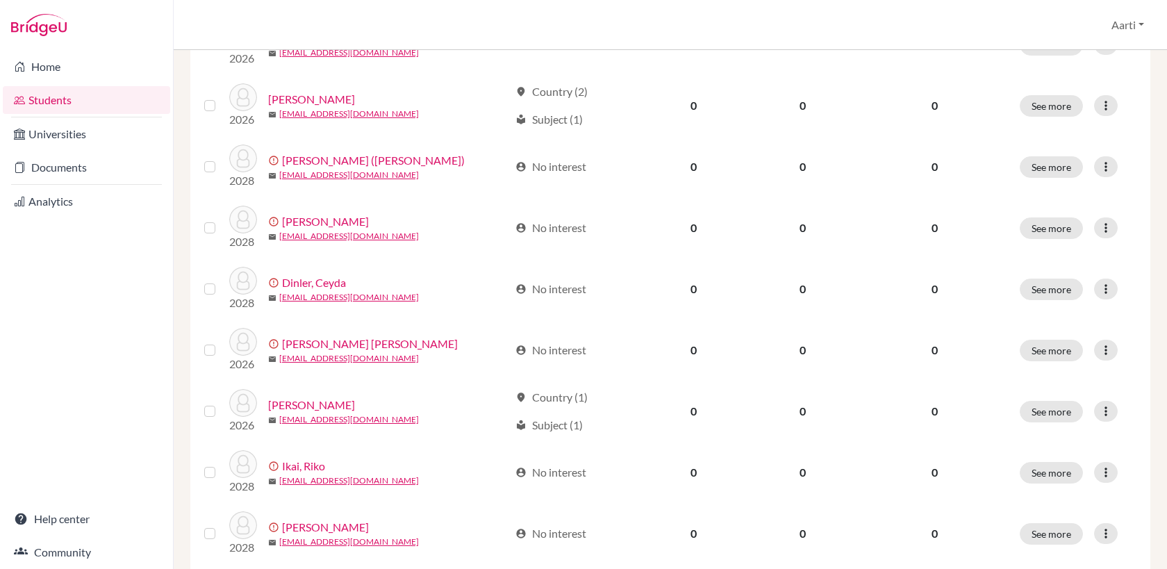
scroll to position [976, 0]
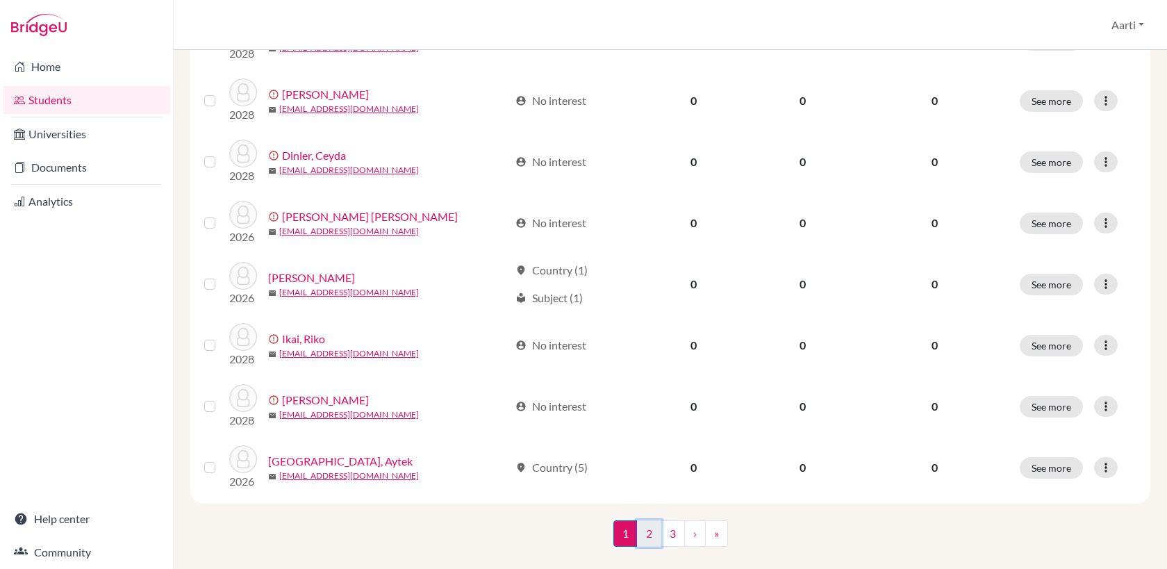
click at [652, 520] on link "2" at bounding box center [649, 533] width 24 height 26
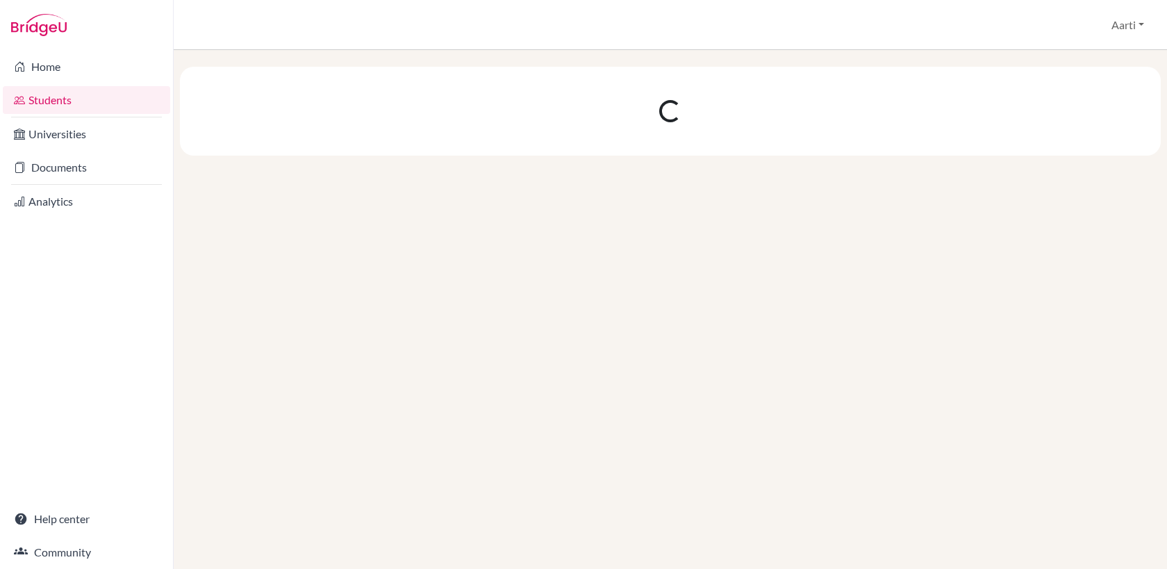
scroll to position [0, 0]
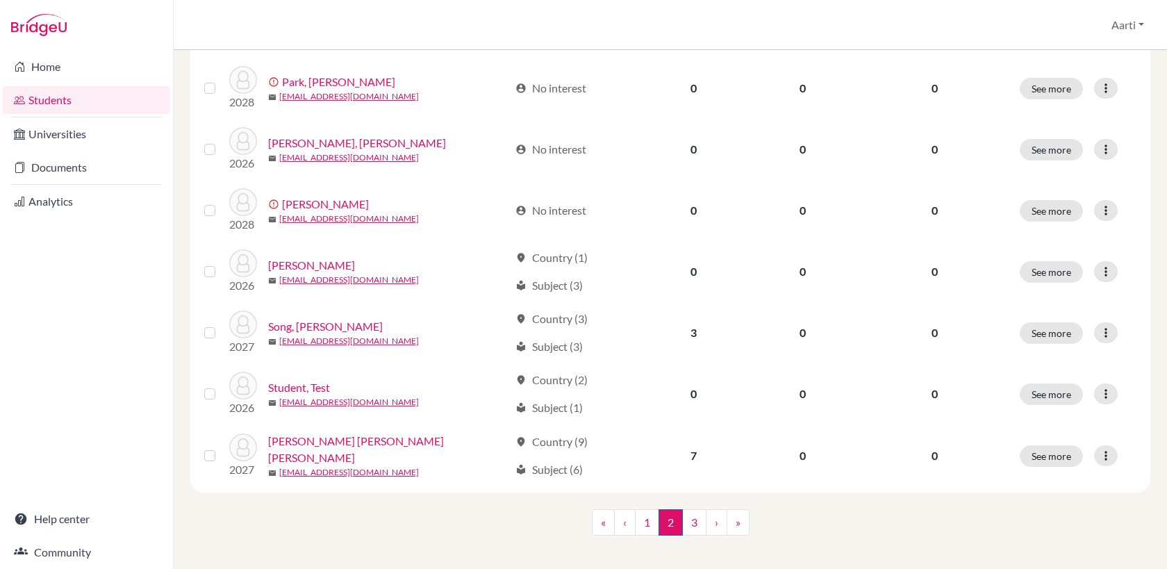
scroll to position [969, 0]
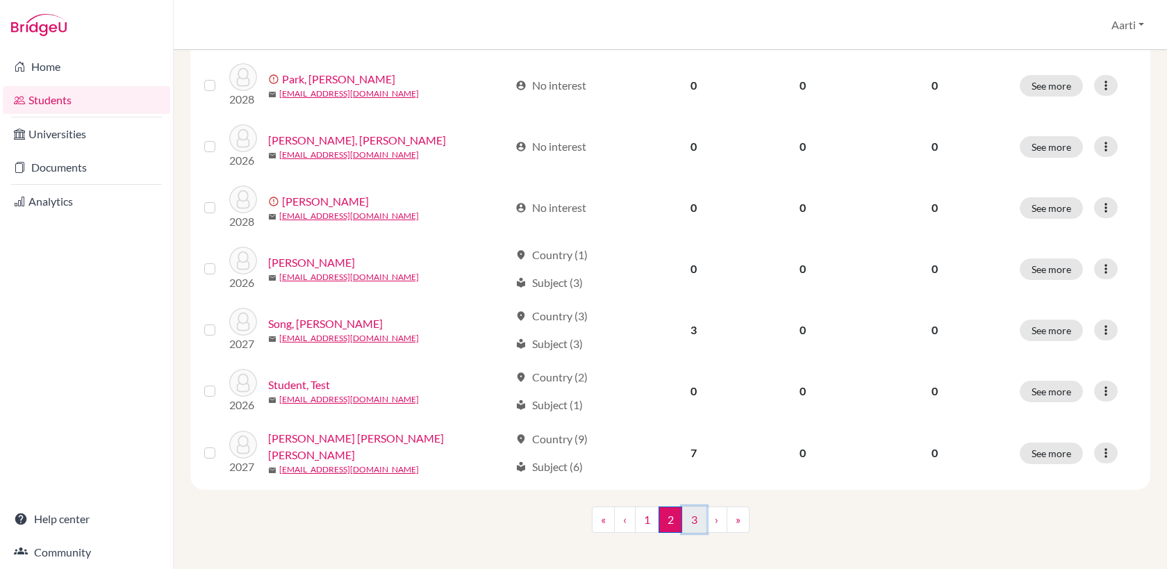
click at [696, 523] on link "3" at bounding box center [694, 520] width 24 height 26
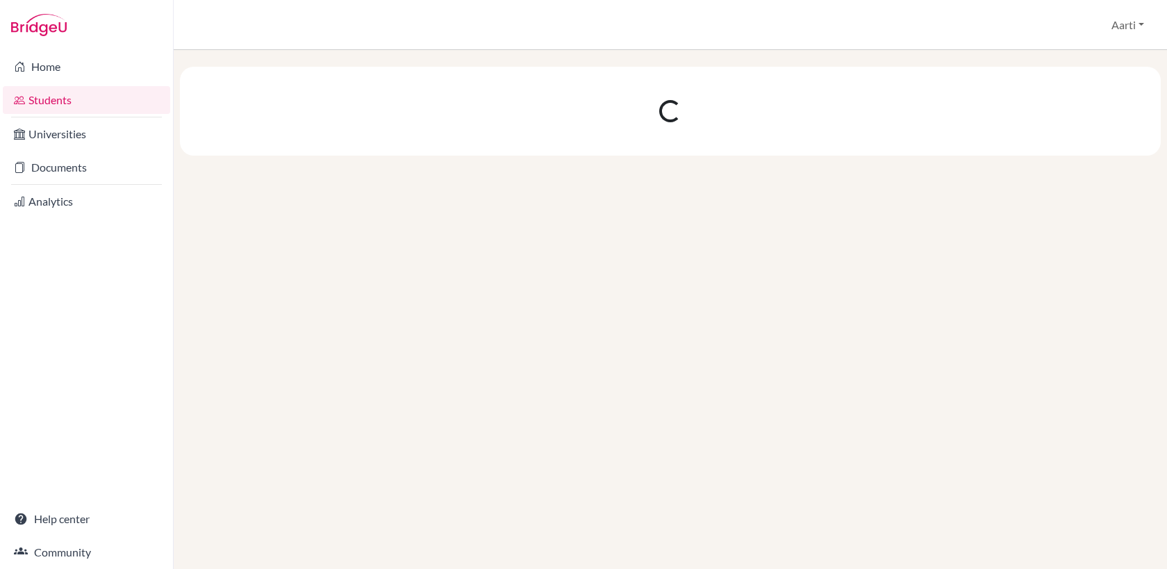
scroll to position [0, 0]
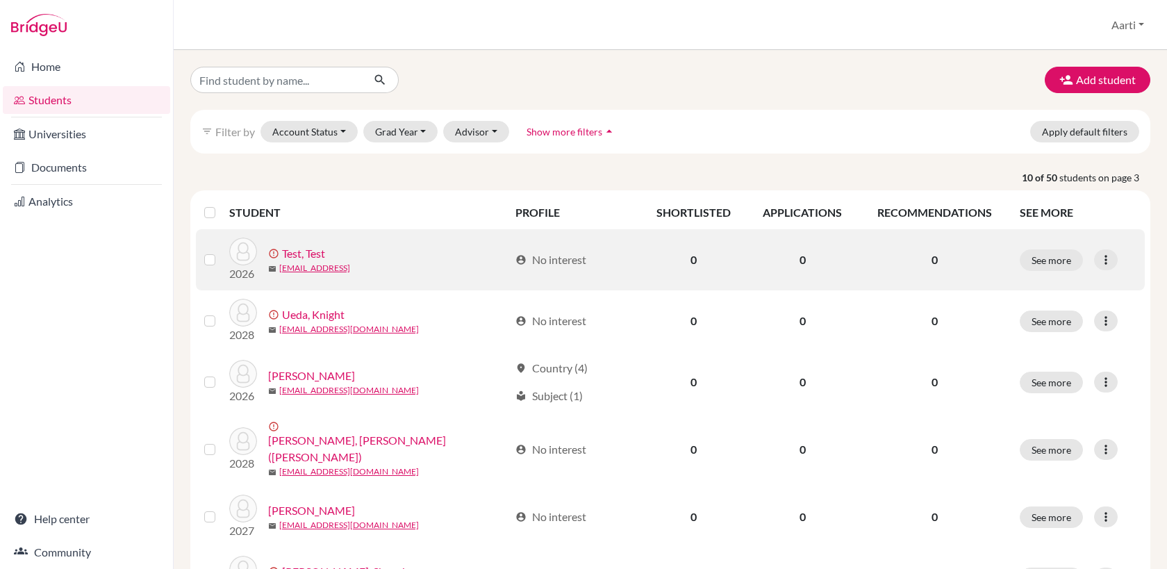
click at [299, 254] on link "Test, Test" at bounding box center [303, 253] width 43 height 17
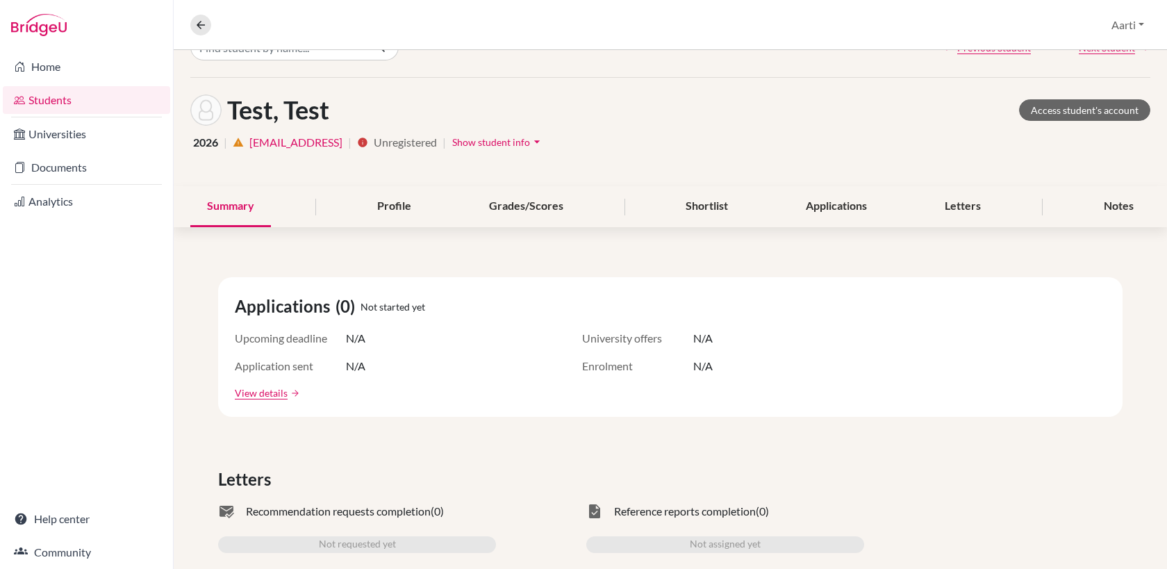
scroll to position [35, 0]
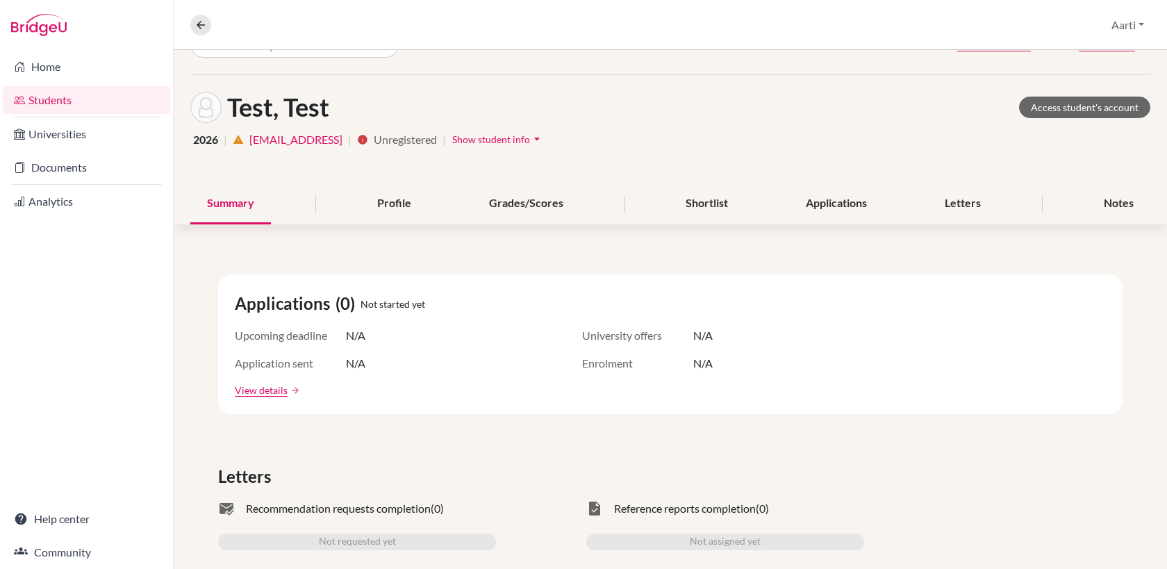
click at [458, 140] on span "Show student info" at bounding box center [491, 139] width 78 height 12
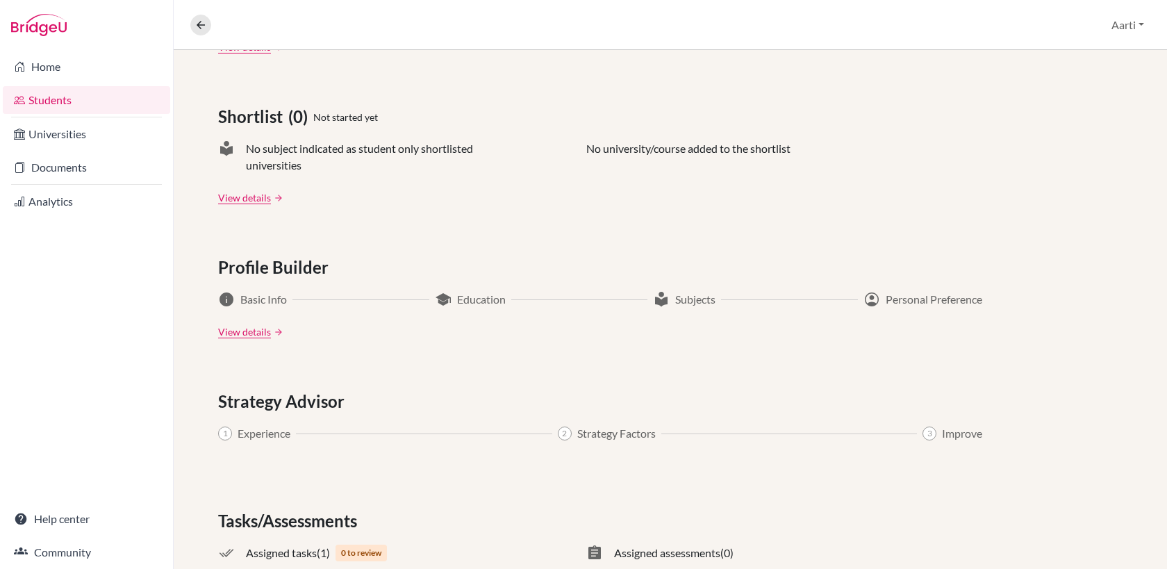
scroll to position [641, 0]
click at [241, 331] on link "View details" at bounding box center [244, 330] width 53 height 15
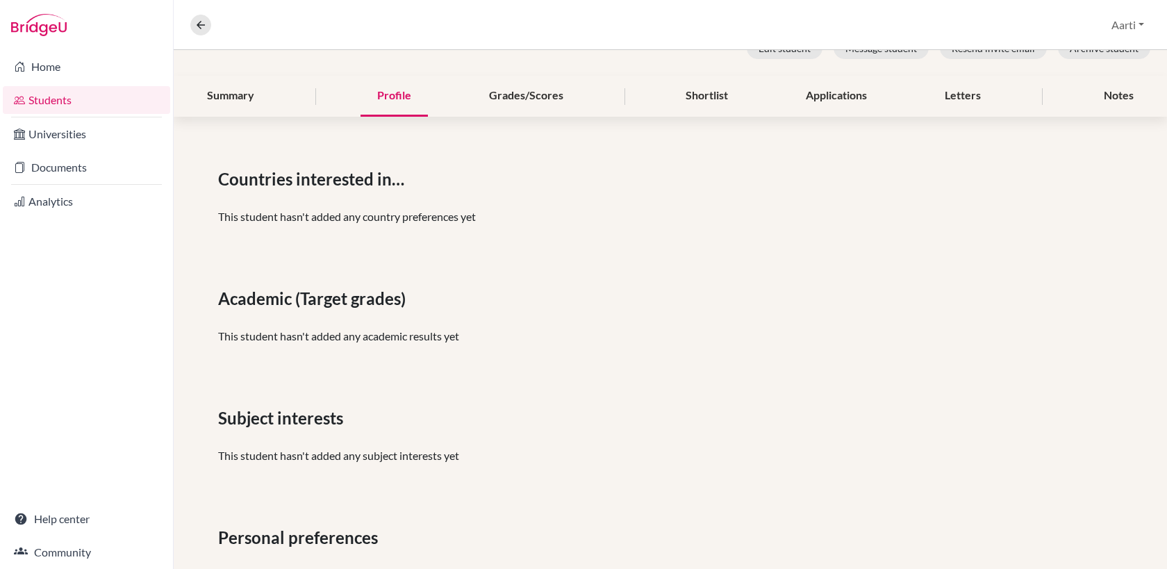
scroll to position [208, 0]
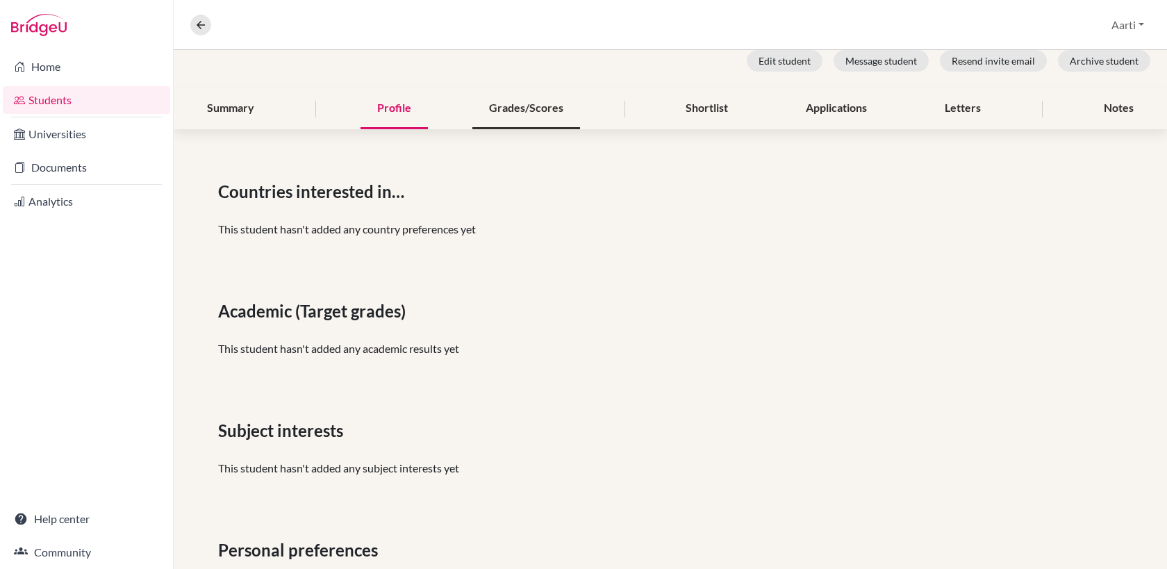
click at [527, 108] on div "Grades/Scores" at bounding box center [526, 108] width 108 height 41
